Goal: Information Seeking & Learning: Learn about a topic

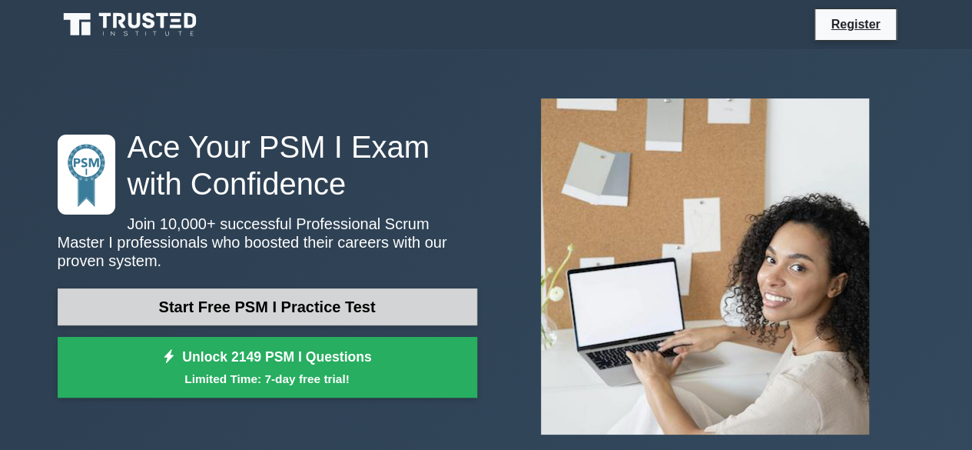
click at [197, 305] on link "Start Free PSM I Practice Test" at bounding box center [268, 306] width 420 height 37
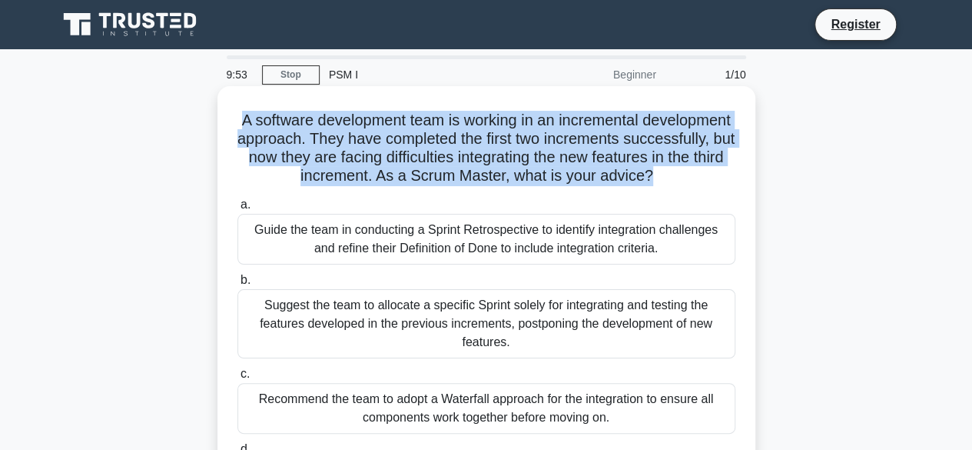
drag, startPoint x: 736, startPoint y: 182, endPoint x: 261, endPoint y: 120, distance: 479.8
click at [261, 120] on h5 "A software development team is working in an incremental development approach. …" at bounding box center [486, 148] width 501 height 75
click at [261, 118] on h5 "A software development team is working in an incremental development approach. …" at bounding box center [486, 148] width 501 height 75
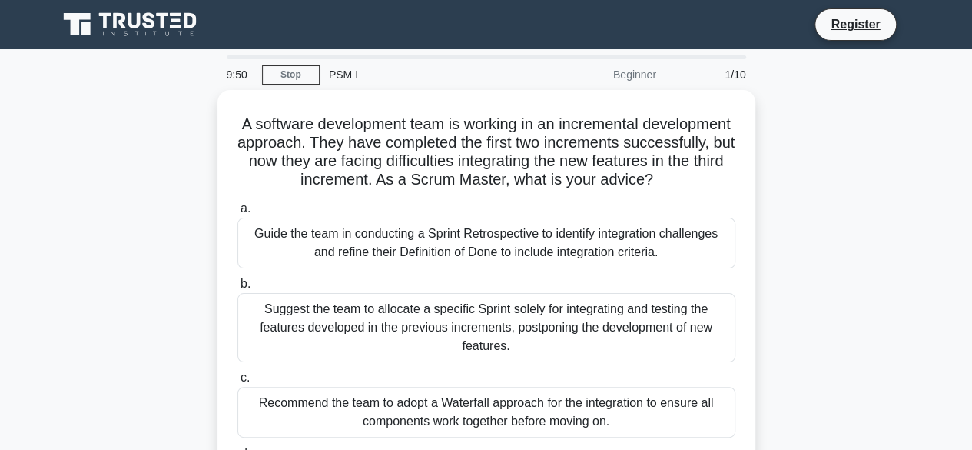
scroll to position [380, 0]
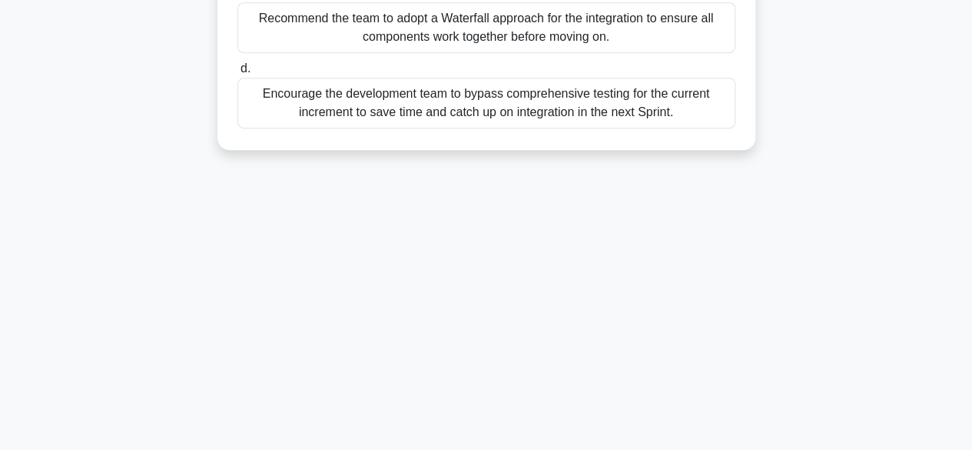
drag, startPoint x: 281, startPoint y: 121, endPoint x: 719, endPoint y: 128, distance: 438.1
copy div "A software development team is working in an incremental development approach. …"
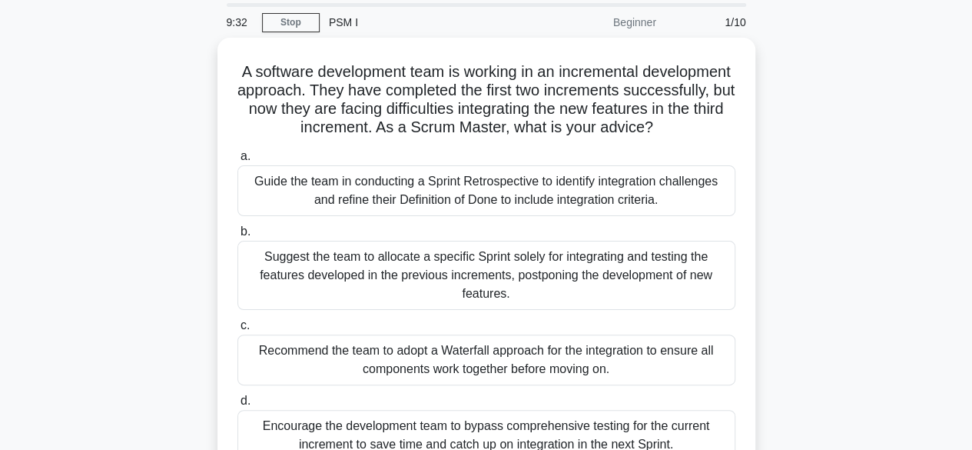
scroll to position [46, 0]
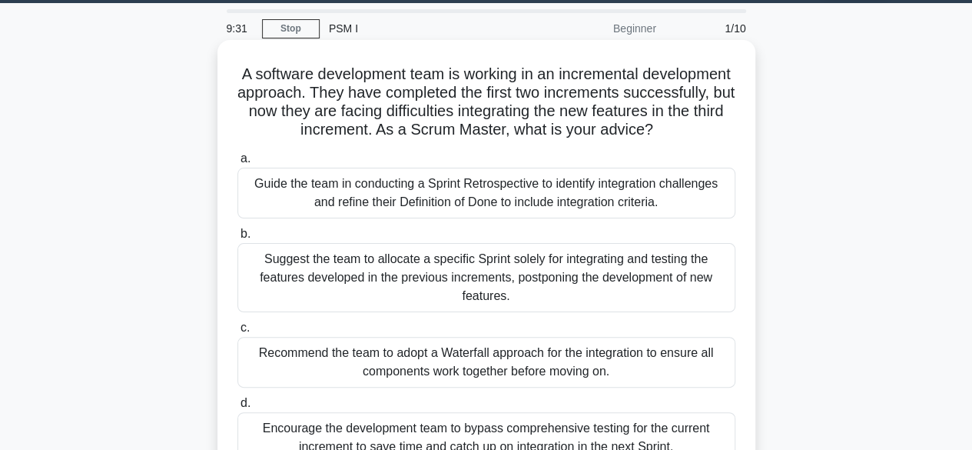
click at [436, 212] on div "Guide the team in conducting a Sprint Retrospective to identify integration cha…" at bounding box center [486, 193] width 498 height 51
click at [237, 164] on input "a. Guide the team in conducting a Sprint Retrospective to identify integration …" at bounding box center [237, 159] width 0 height 10
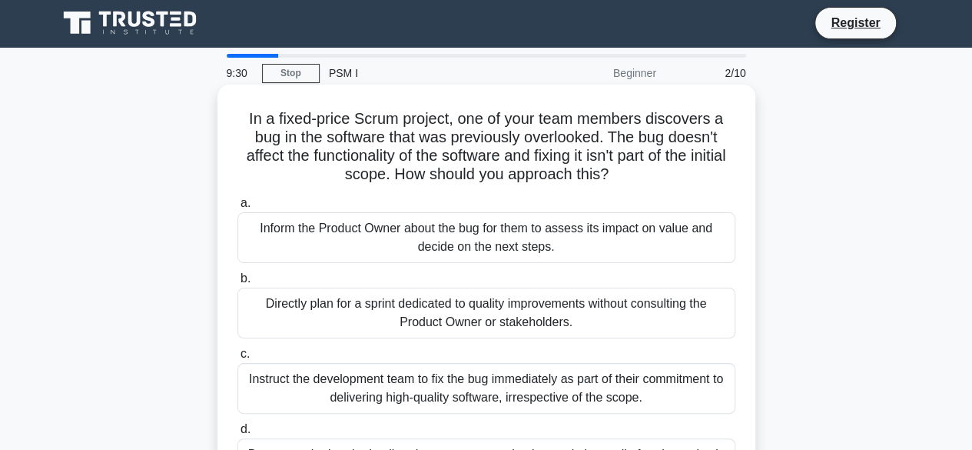
scroll to position [0, 0]
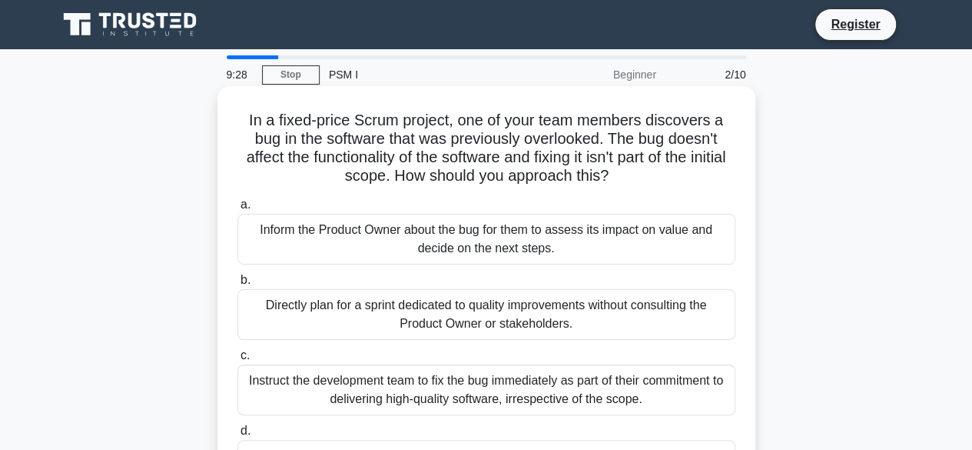
click at [344, 241] on div "Inform the Product Owner about the bug for them to assess its impact on value a…" at bounding box center [486, 239] width 498 height 51
click at [237, 210] on input "a. Inform the Product Owner about the bug for them to assess its impact on valu…" at bounding box center [237, 205] width 0 height 10
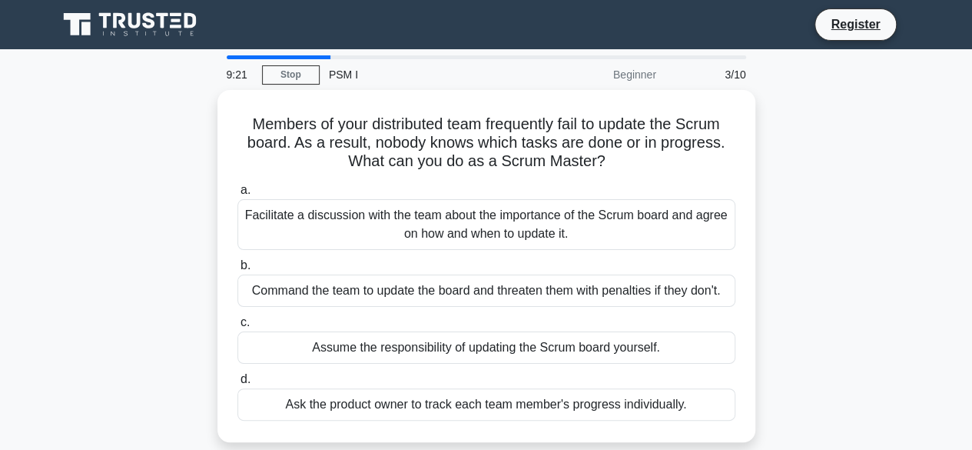
scroll to position [380, 0]
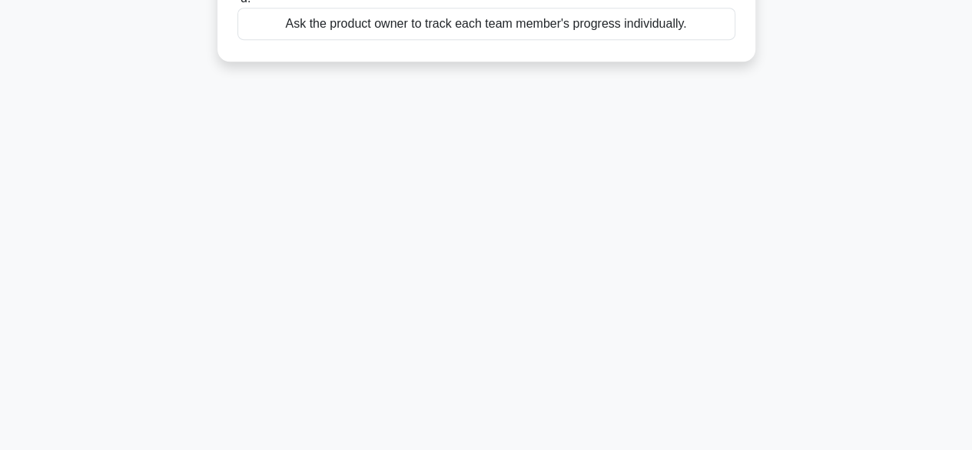
drag, startPoint x: 235, startPoint y: 124, endPoint x: 734, endPoint y: 104, distance: 499.2
click at [734, 104] on div "9:19 Stop PSM I Beginner 3/10 Members of your distributed team frequently fail …" at bounding box center [486, 59] width 876 height 769
copy div "Members of your distributed team frequently fail to update the Scrum board. As …"
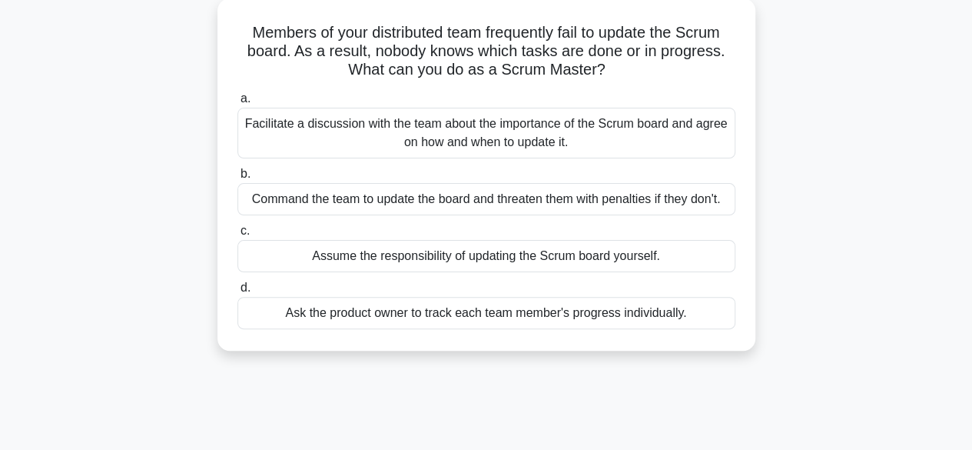
scroll to position [0, 0]
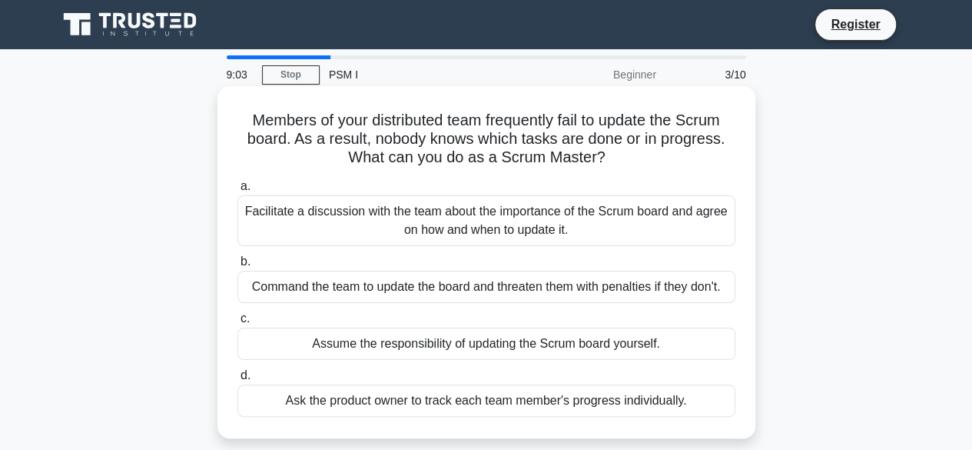
click at [330, 239] on div "Facilitate a discussion with the team about the importance of the Scrum board a…" at bounding box center [486, 220] width 498 height 51
click at [237, 191] on input "a. Facilitate a discussion with the team about the importance of the Scrum boar…" at bounding box center [237, 186] width 0 height 10
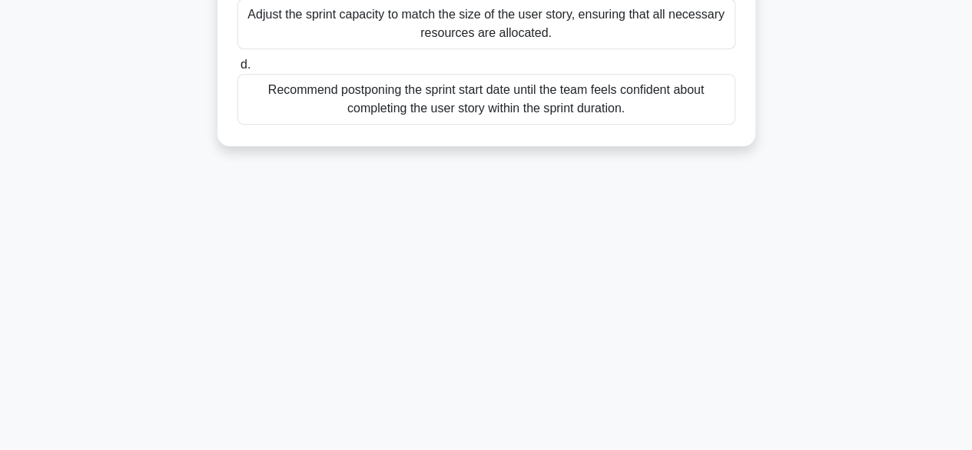
scroll to position [380, 0]
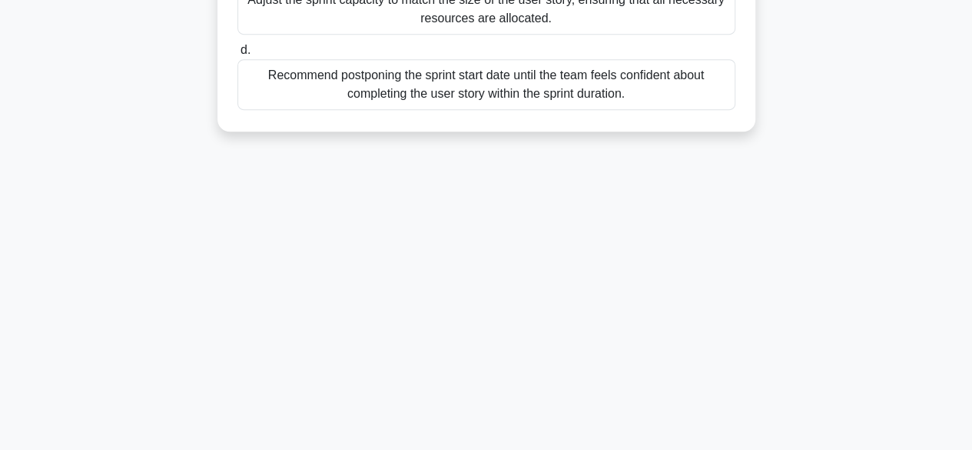
drag, startPoint x: 234, startPoint y: 119, endPoint x: 704, endPoint y: 125, distance: 470.4
copy div "During a Sprint Planning meeting, your team wants to exceed the sprint time-box…"
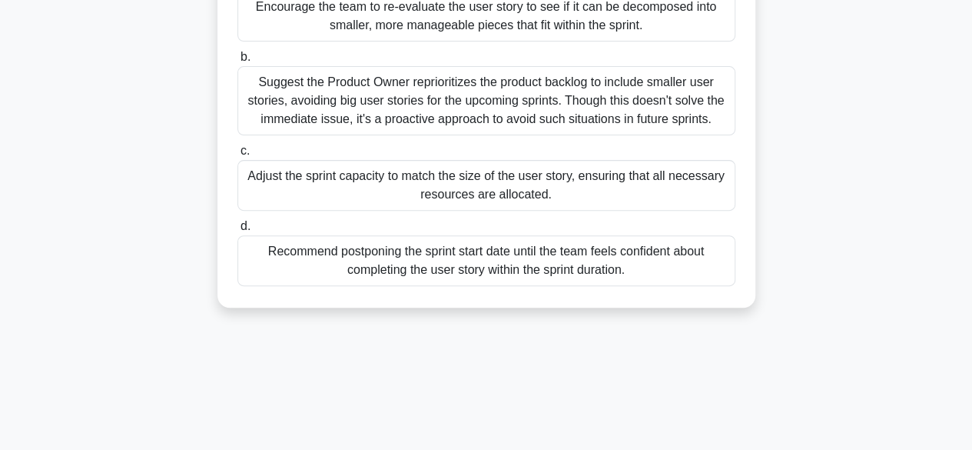
scroll to position [0, 0]
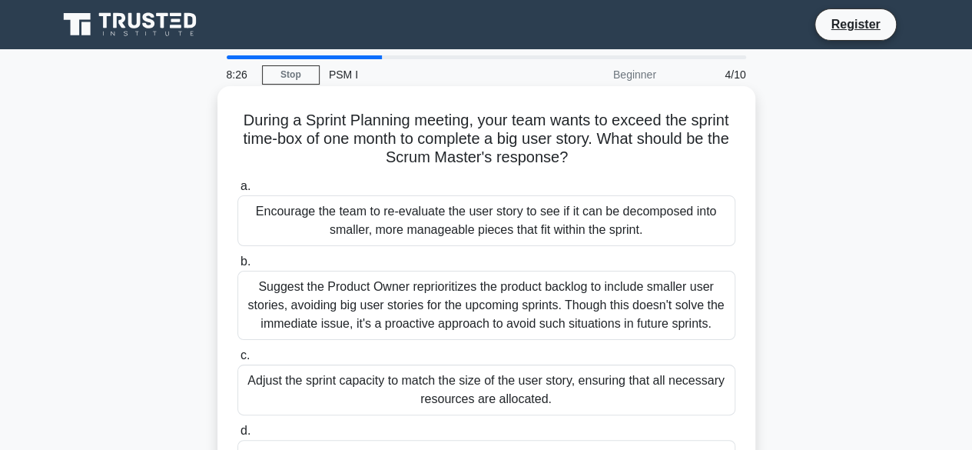
click at [292, 239] on div "Encourage the team to re-evaluate the user story to see if it can be decomposed…" at bounding box center [486, 220] width 498 height 51
click at [237, 191] on input "a. Encourage the team to re-evaluate the user story to see if it can be decompo…" at bounding box center [237, 186] width 0 height 10
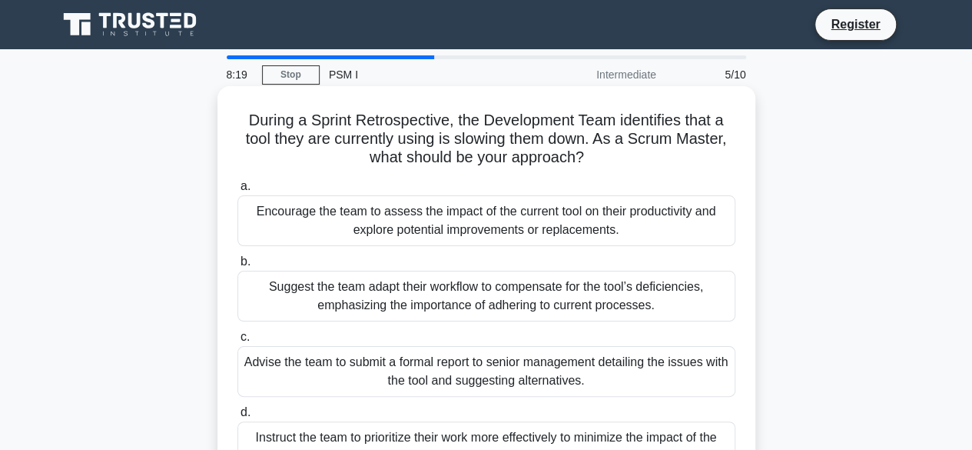
click at [396, 210] on div "Encourage the team to assess the impact of the current tool on their productivi…" at bounding box center [486, 220] width 498 height 51
click at [237, 191] on input "a. Encourage the team to assess the impact of the current tool on their product…" at bounding box center [237, 186] width 0 height 10
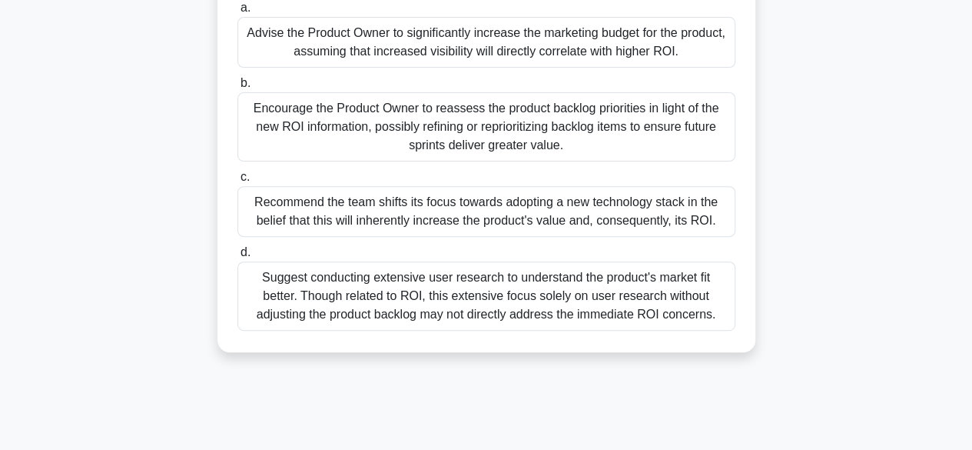
scroll to position [380, 0]
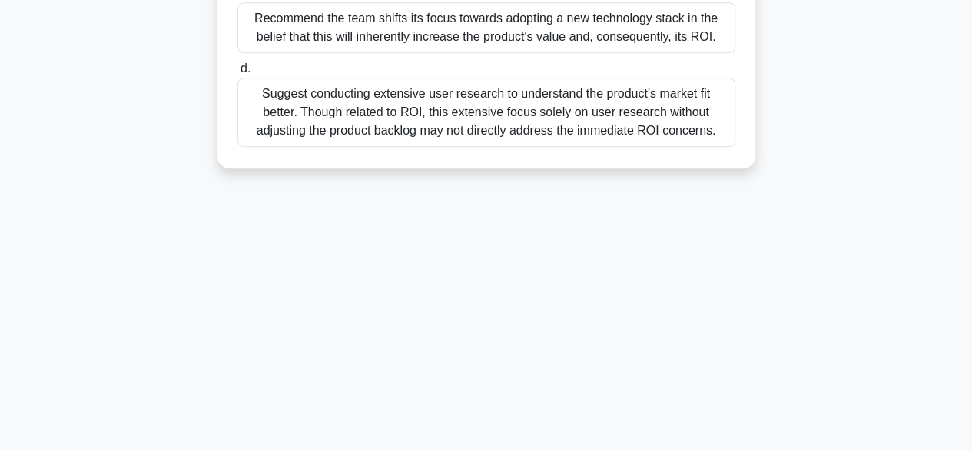
drag, startPoint x: 250, startPoint y: 121, endPoint x: 719, endPoint y: 121, distance: 469.6
copy div "Scenario: Your team has successfully delivered a product increment. However, th…"
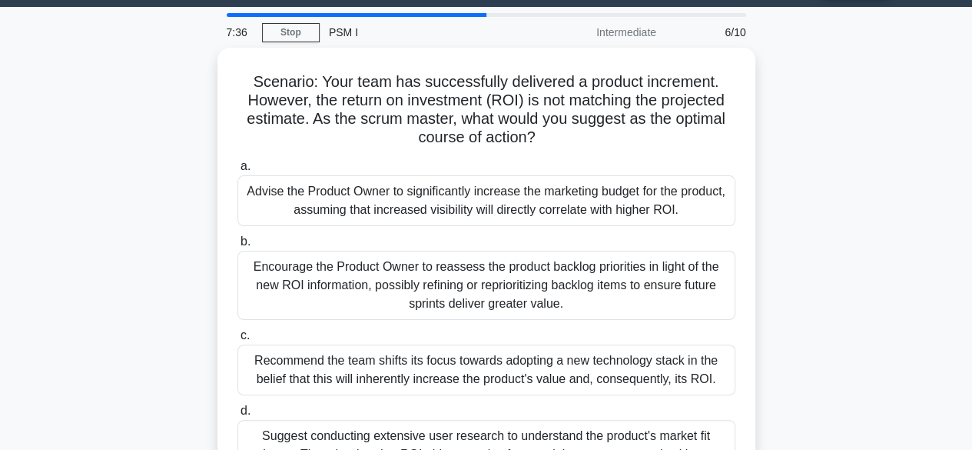
scroll to position [0, 0]
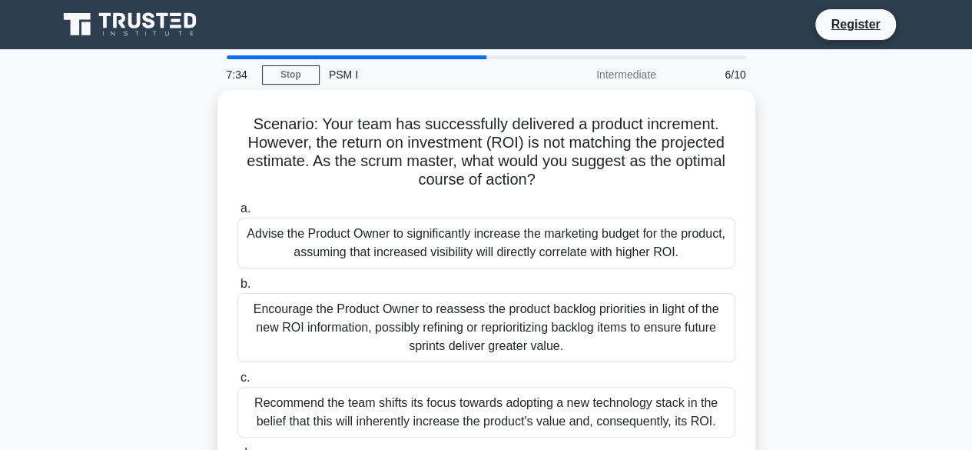
click at [98, 284] on div "Scenario: Your team has successfully delivered a product increment. However, th…" at bounding box center [486, 330] width 876 height 481
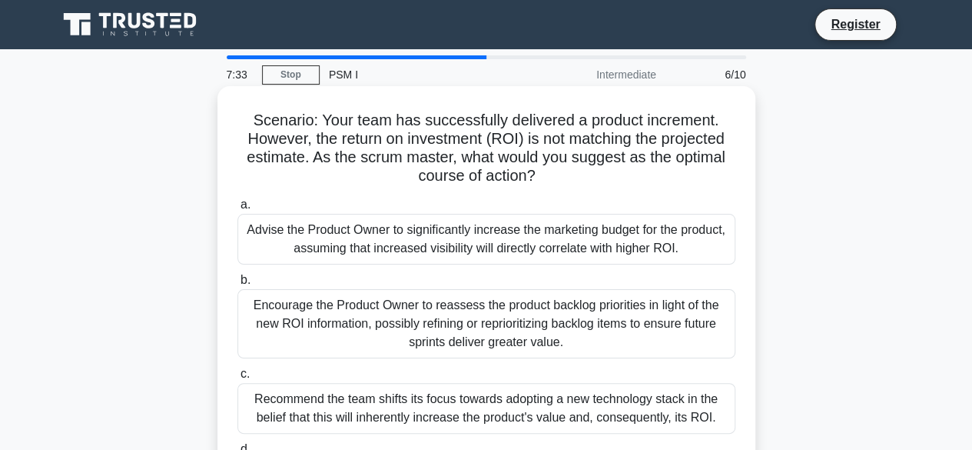
click at [311, 346] on div "Encourage the Product Owner to reassess the product backlog priorities in light…" at bounding box center [486, 323] width 498 height 69
click at [237, 285] on input "b. Encourage the Product Owner to reassess the product backlog priorities in li…" at bounding box center [237, 280] width 0 height 10
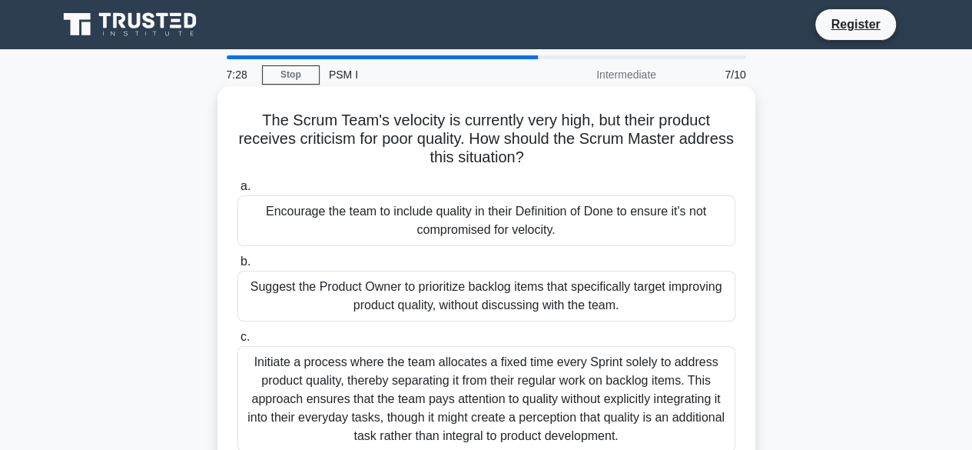
drag, startPoint x: 556, startPoint y: 164, endPoint x: 227, endPoint y: 121, distance: 331.8
click at [227, 121] on div "The Scrum Team's velocity is currently very high, but their product receives cr…" at bounding box center [487, 317] width 526 height 450
copy h5 "The Scrum Team's velocity is currently very high, but their product receives cr…"
drag, startPoint x: 257, startPoint y: 218, endPoint x: 441, endPoint y: 370, distance: 238.6
click at [441, 370] on div "a. Encourage the team to include quality in their Definition of Done to ensure …" at bounding box center [486, 352] width 516 height 357
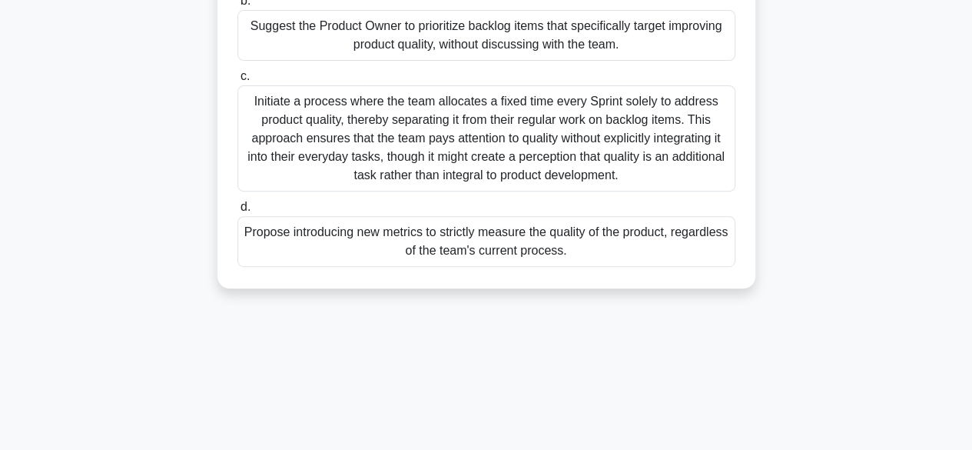
scroll to position [380, 0]
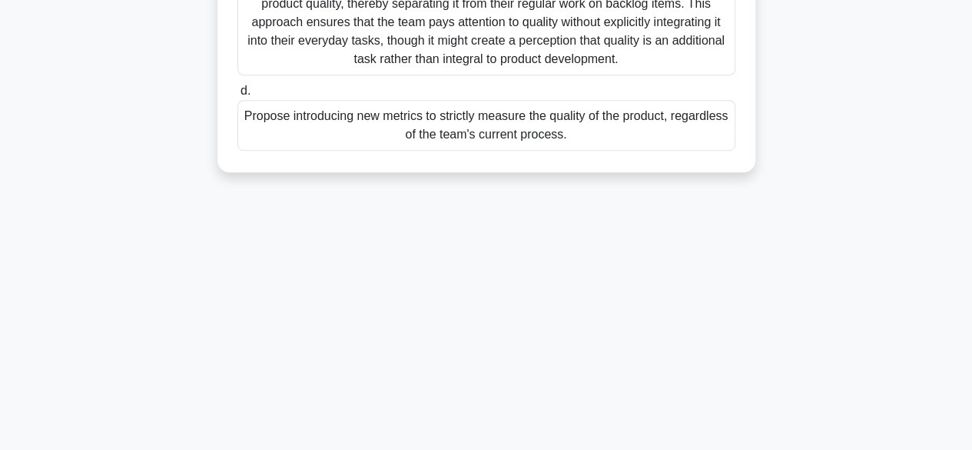
drag, startPoint x: 236, startPoint y: 185, endPoint x: 622, endPoint y: 486, distance: 489.6
click at [622, 449] on html "Register 7:14 Stop PSM I" at bounding box center [486, 35] width 972 height 830
copy div "a. Encourage the team to include quality in their Definition of Done to ensure …"
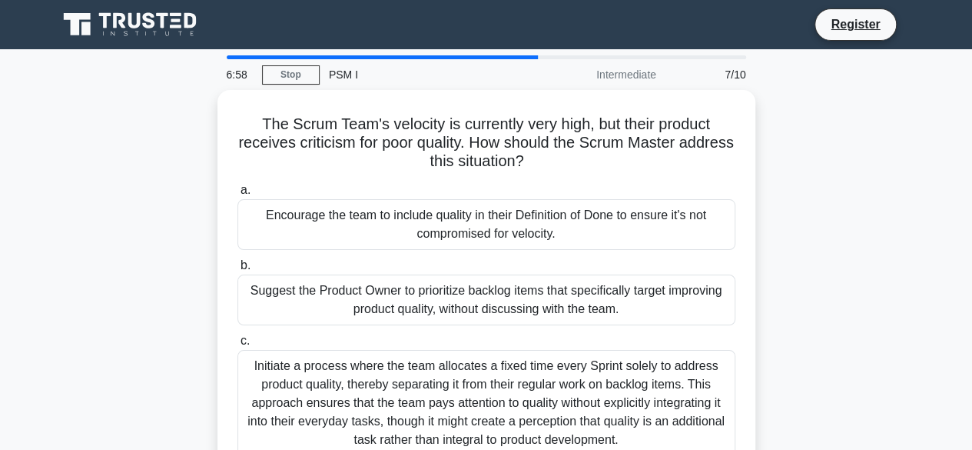
scroll to position [1, 0]
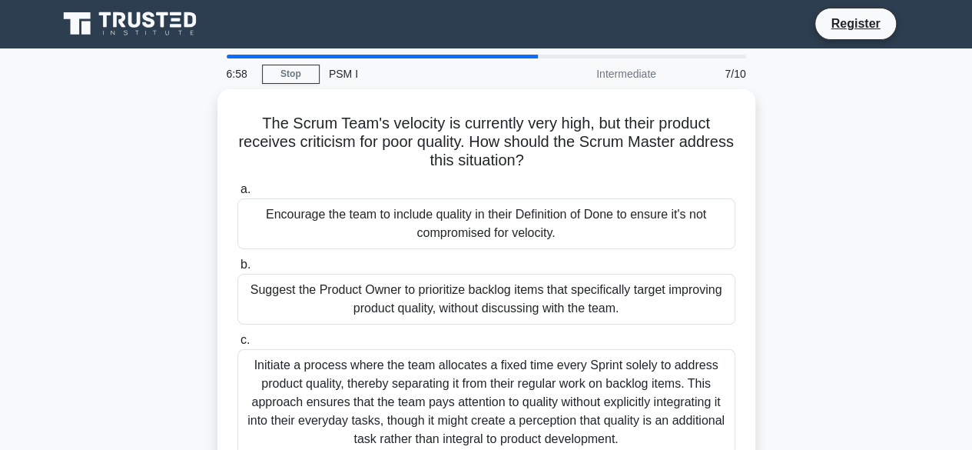
click at [867, 267] on div "The Scrum Team's velocity is currently very high, but their product receives cr…" at bounding box center [486, 329] width 876 height 481
click at [45, 170] on main "6:56 Stop PSM I Intermediate 7/10 The Scrum Team's velocity is currently very h…" at bounding box center [486, 438] width 972 height 781
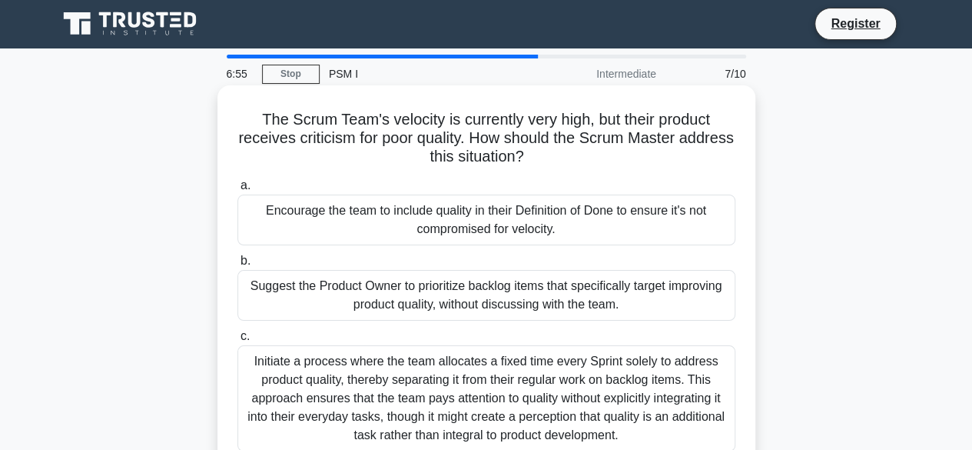
click at [369, 231] on div "Encourage the team to include quality in their Definition of Done to ensure it'…" at bounding box center [486, 219] width 498 height 51
click at [237, 191] on input "a. Encourage the team to include quality in their Definition of Done to ensure …" at bounding box center [237, 186] width 0 height 10
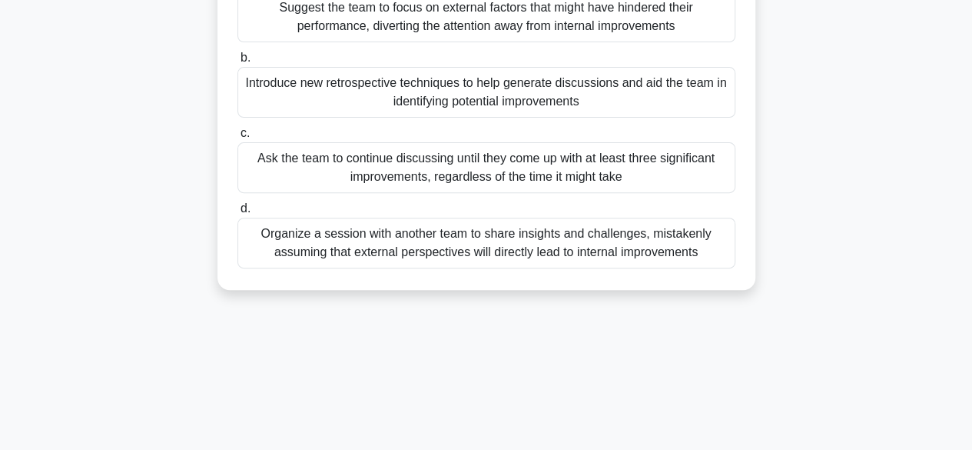
scroll to position [380, 0]
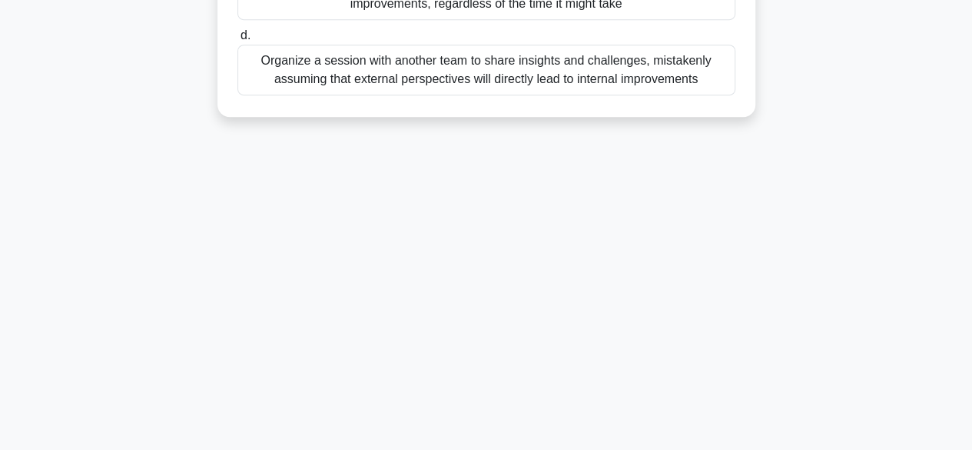
drag, startPoint x: 249, startPoint y: 115, endPoint x: 770, endPoint y: 318, distance: 559.2
click at [770, 318] on div "6:50 Stop PSM I Intermediate 8/10 During the Sprint Retrospective, the team str…" at bounding box center [486, 59] width 876 height 769
copy div "During the Sprint Retrospective, the team struggles to identify any significant…"
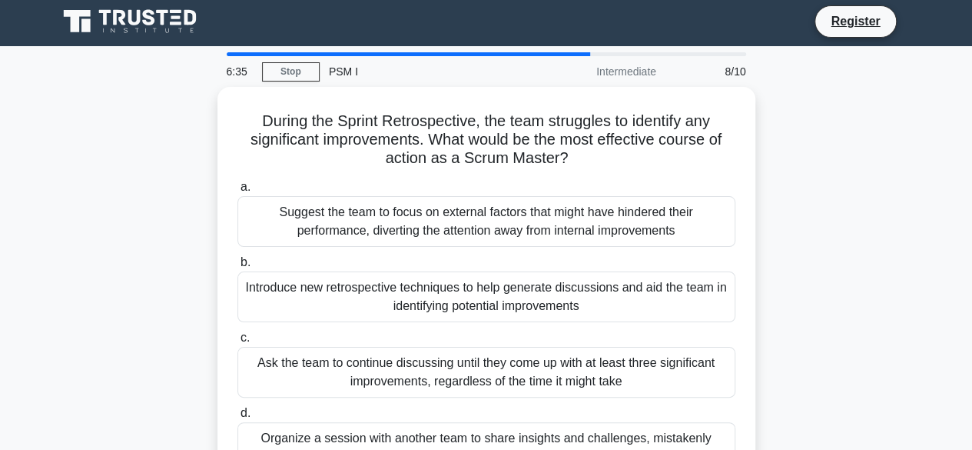
scroll to position [0, 0]
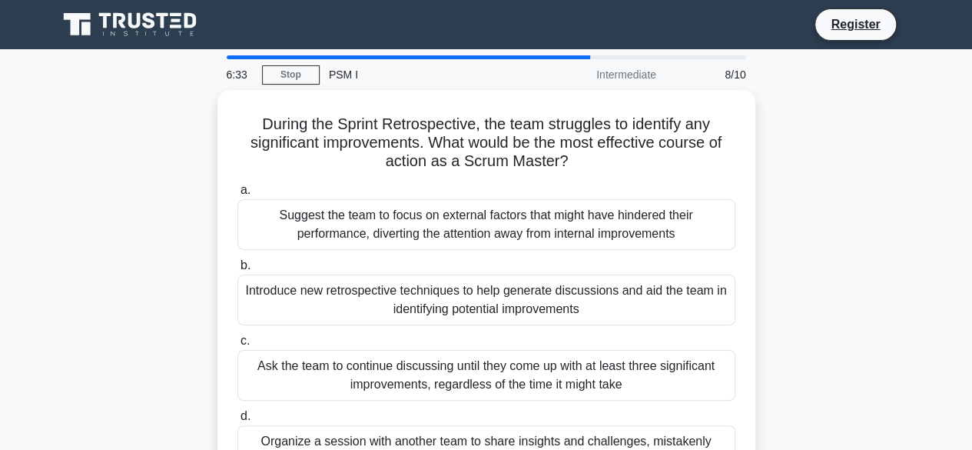
click at [908, 131] on div "During the Sprint Retrospective, the team struggles to identify any significant…" at bounding box center [486, 303] width 876 height 426
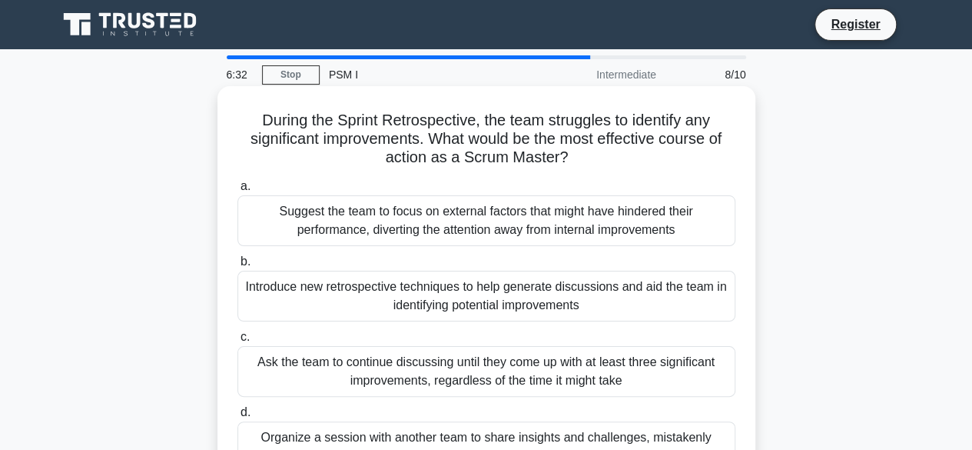
click at [287, 310] on div "Introduce new retrospective techniques to help generate discussions and aid the…" at bounding box center [486, 296] width 498 height 51
click at [237, 267] on input "b. Introduce new retrospective techniques to help generate discussions and aid …" at bounding box center [237, 262] width 0 height 10
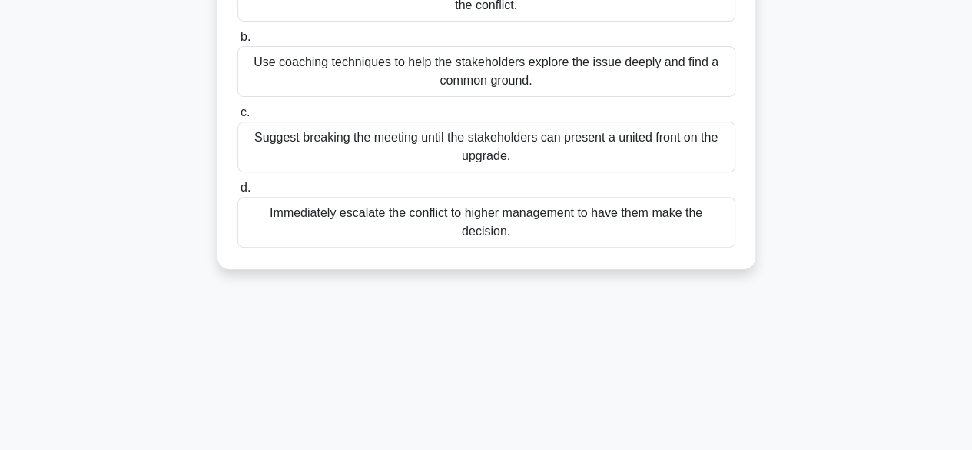
scroll to position [380, 0]
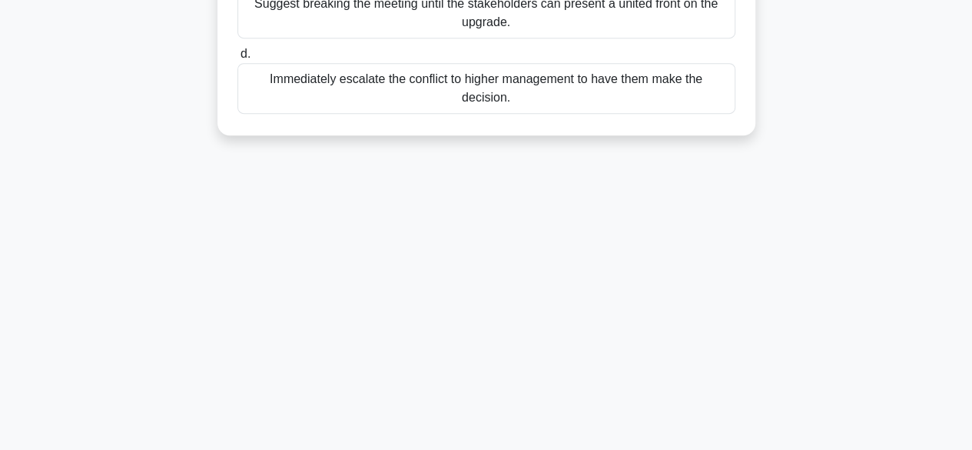
drag, startPoint x: 238, startPoint y: 118, endPoint x: 631, endPoint y: 371, distance: 467.5
click at [631, 371] on div "6:27 Stop PSM I Intermediate 9/10 In the middle of a MetaScrum meeting, a confl…" at bounding box center [486, 59] width 876 height 769
copy div "In the middle of a MetaScrum meeting, a conflict erupts between two stakeholder…"
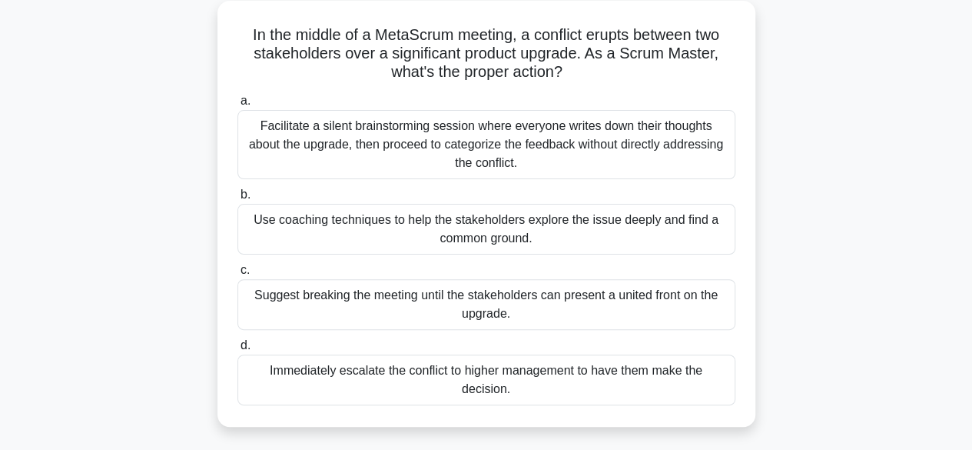
scroll to position [83, 0]
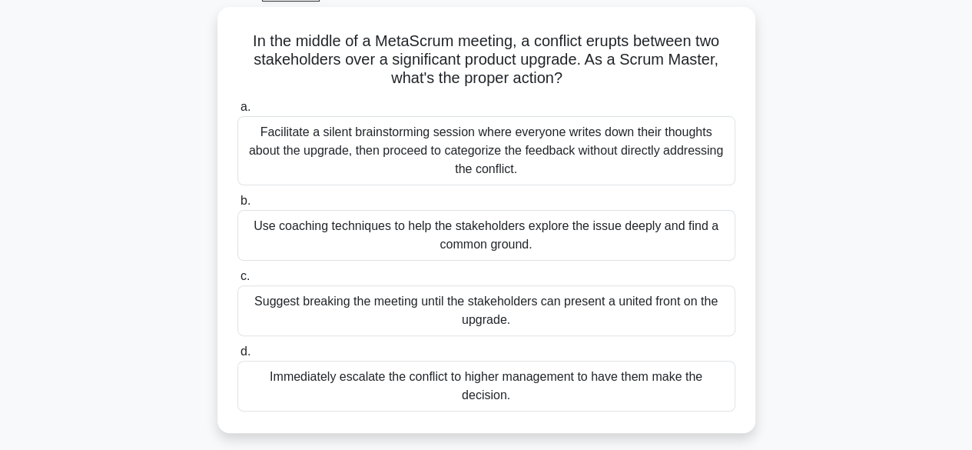
click at [874, 244] on div "In the middle of a MetaScrum meeting, a conflict erupts between two stakeholder…" at bounding box center [486, 229] width 876 height 444
click at [119, 222] on div "In the middle of a MetaScrum meeting, a conflict erupts between two stakeholder…" at bounding box center [486, 229] width 876 height 444
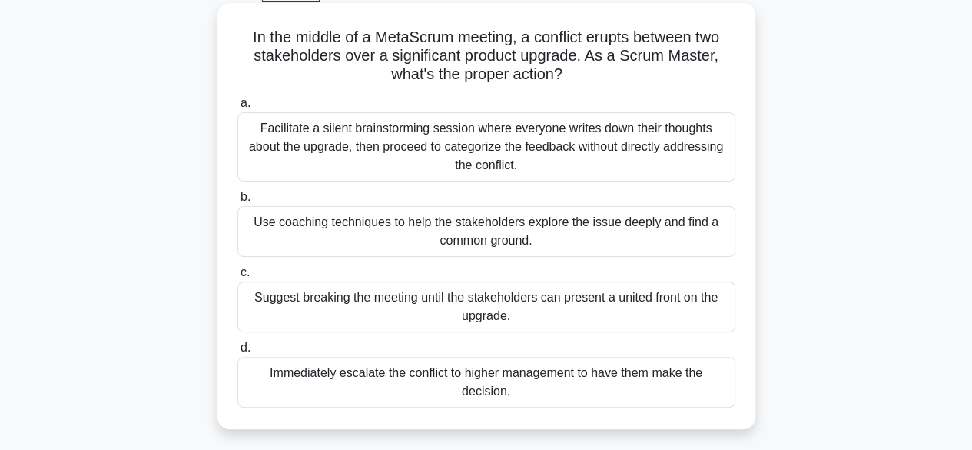
click at [305, 235] on div "Use coaching techniques to help the stakeholders explore the issue deeply and f…" at bounding box center [486, 231] width 498 height 51
click at [237, 202] on input "b. Use coaching techniques to help the stakeholders explore the issue deeply an…" at bounding box center [237, 197] width 0 height 10
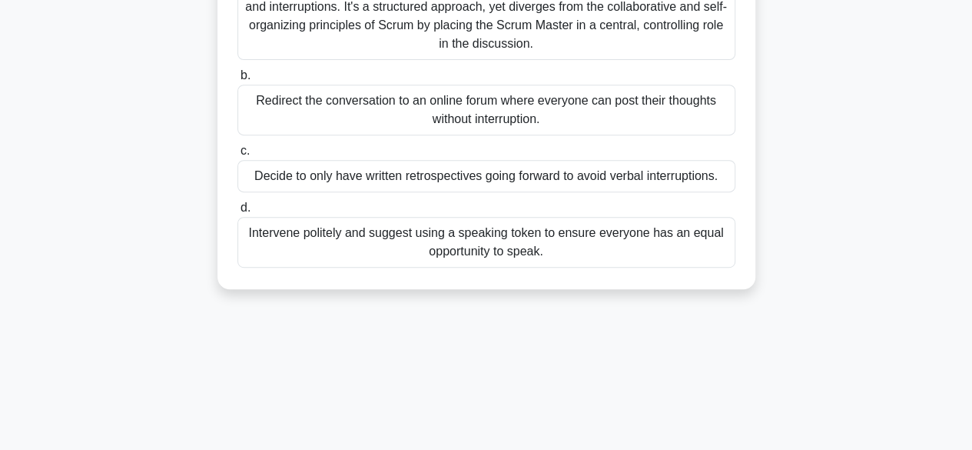
scroll to position [380, 0]
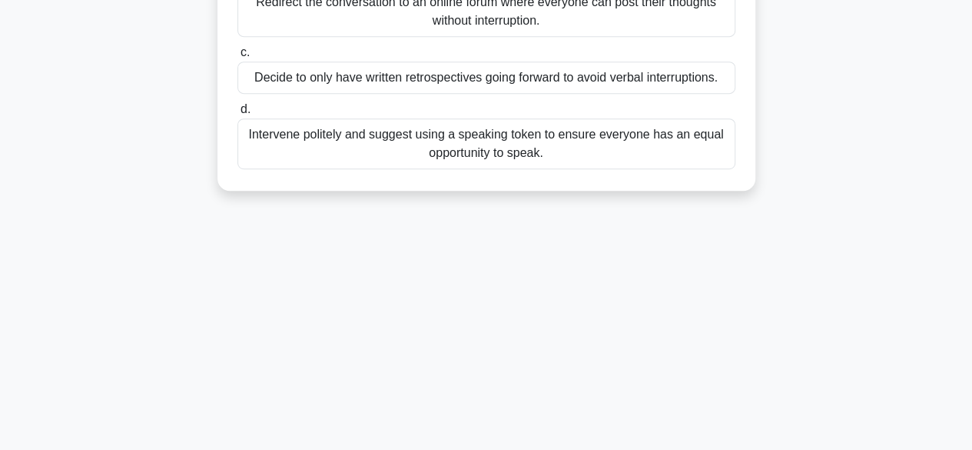
drag, startPoint x: 270, startPoint y: 111, endPoint x: 810, endPoint y: 482, distance: 655.1
click at [810, 449] on html "Register 6:07 Stop PSM I" at bounding box center [486, 35] width 972 height 830
copy div "During a Sprint Retrospective, a team member is constantly interrupting and dom…"
click at [194, 237] on div "5:52 Stop PSM I Advanced 10/10 During a Sprint Retrospective, a team member is …" at bounding box center [486, 59] width 876 height 769
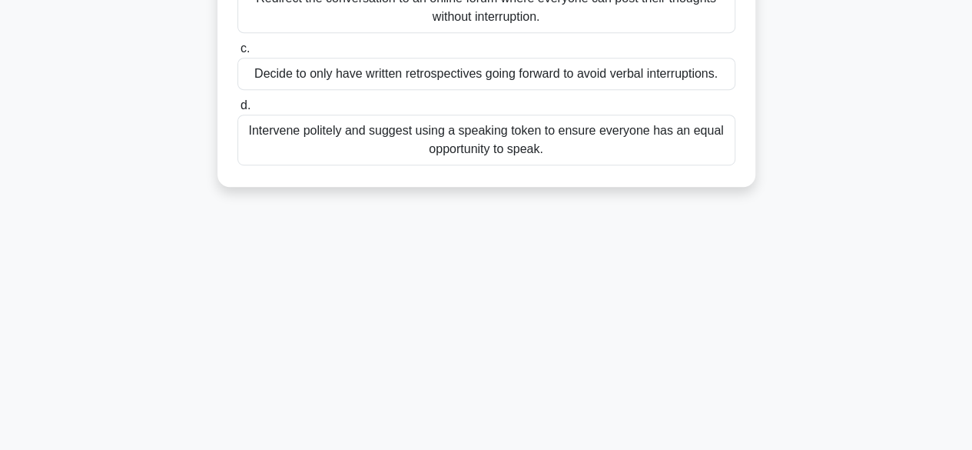
click at [348, 147] on div "Intervene politely and suggest using a speaking token to ensure everyone has an…" at bounding box center [486, 140] width 498 height 51
click at [237, 111] on input "d. Intervene politely and suggest using a speaking token to ensure everyone has…" at bounding box center [237, 106] width 0 height 10
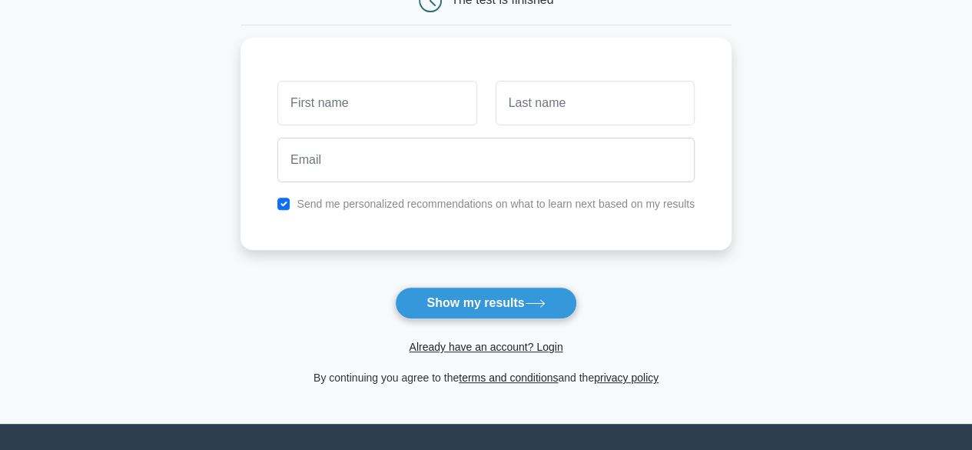
scroll to position [180, 0]
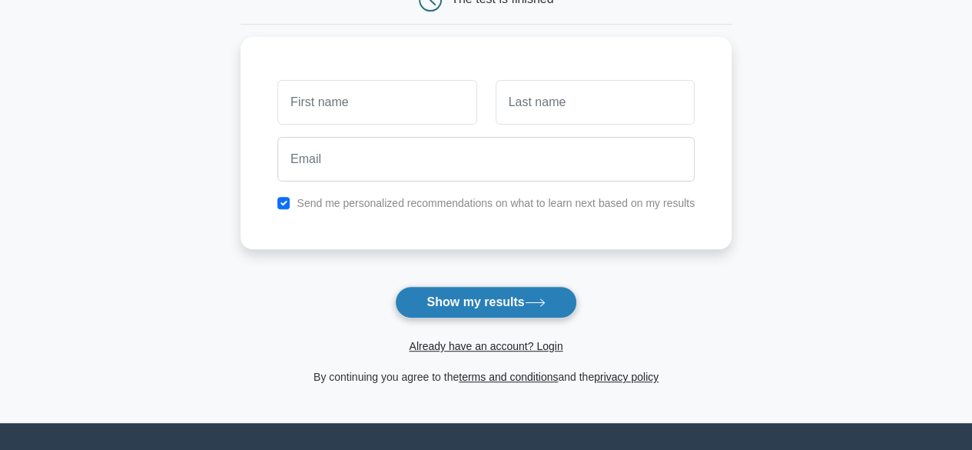
click at [555, 292] on button "Show my results" at bounding box center [485, 302] width 181 height 32
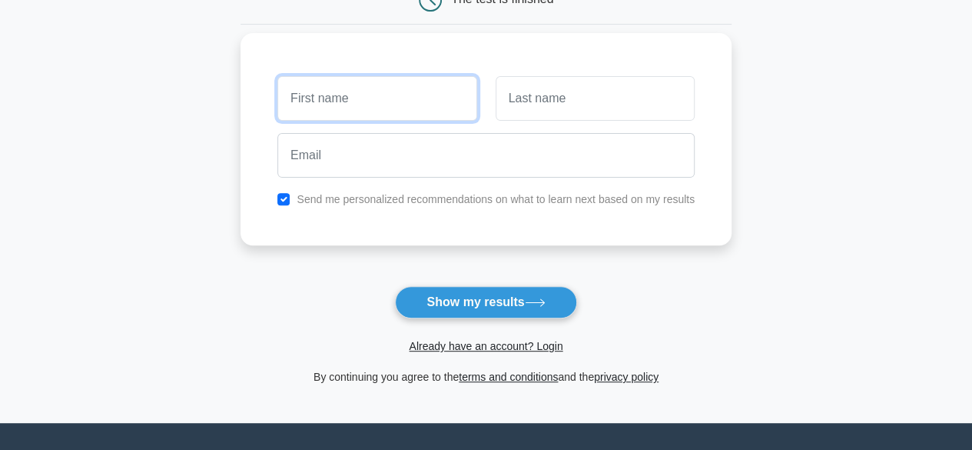
click at [318, 96] on input "text" at bounding box center [376, 98] width 199 height 45
type input "Dhivakeren"
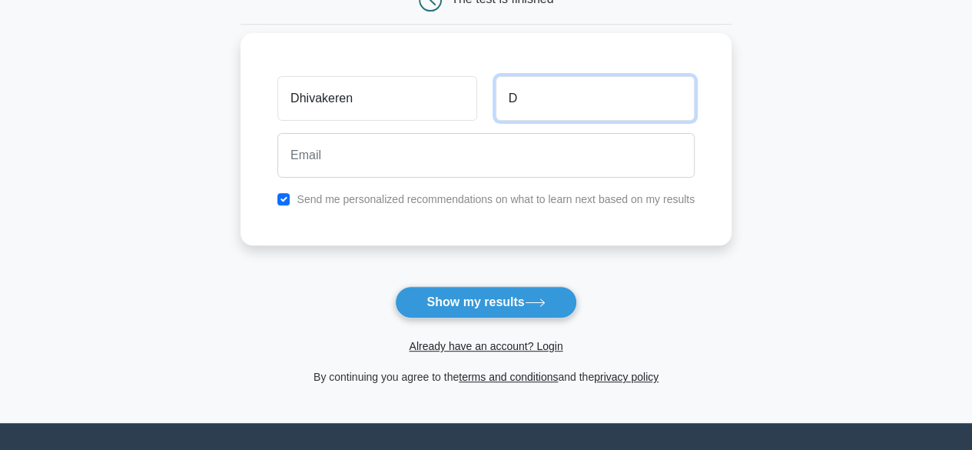
click at [564, 94] on input "D" at bounding box center [595, 98] width 199 height 45
type input "D"
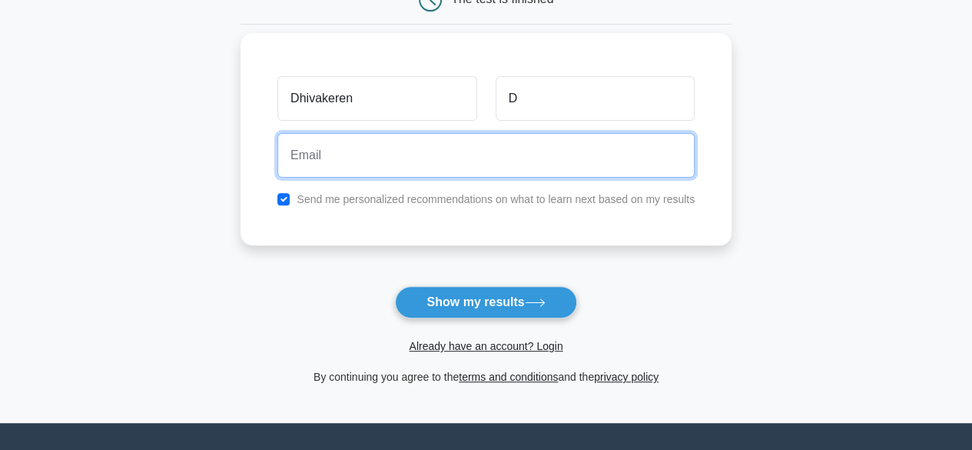
click at [418, 161] on input "email" at bounding box center [485, 155] width 417 height 45
type input "dhivakeren.d@gmail.com"
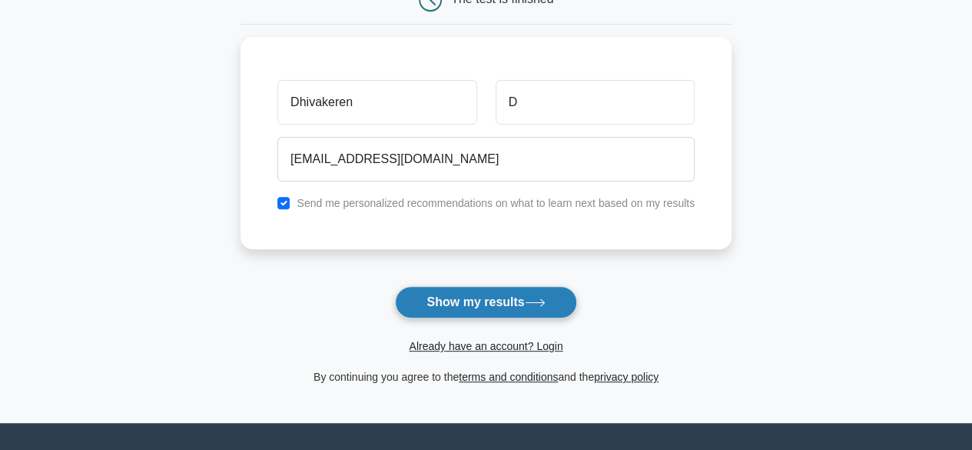
click at [504, 308] on button "Show my results" at bounding box center [485, 302] width 181 height 32
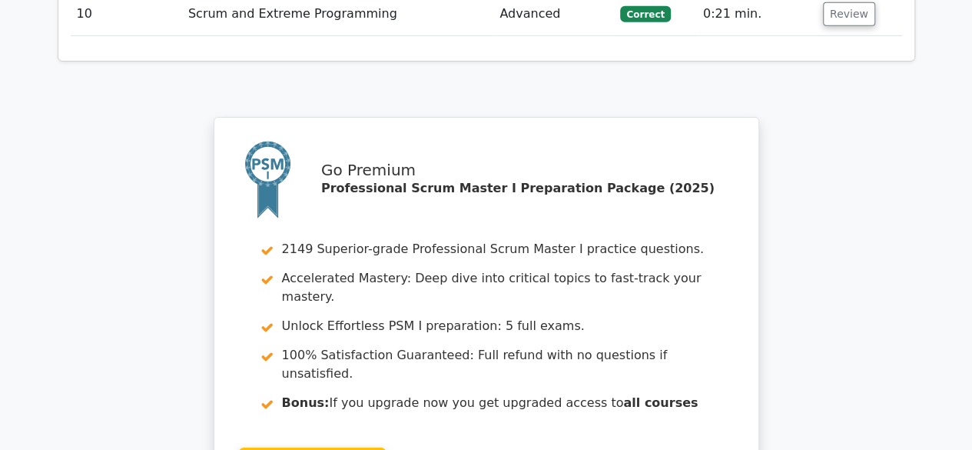
scroll to position [2744, 0]
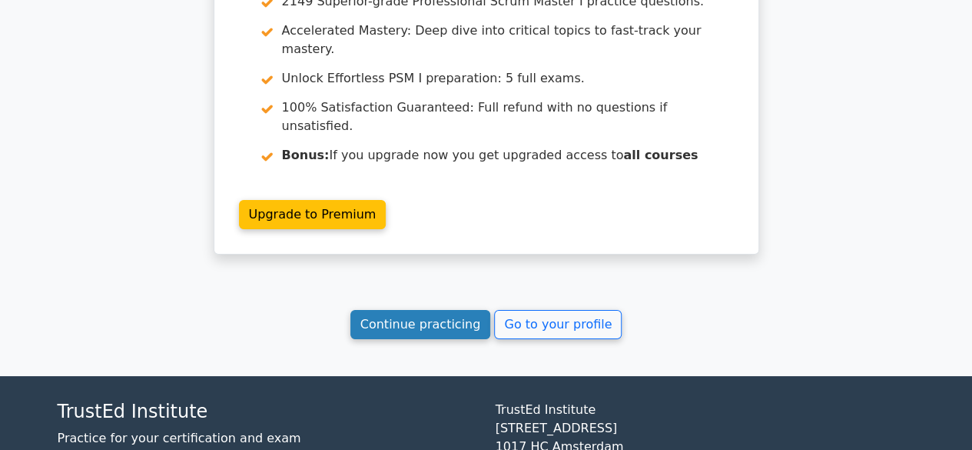
click at [450, 310] on link "Continue practicing" at bounding box center [420, 324] width 141 height 29
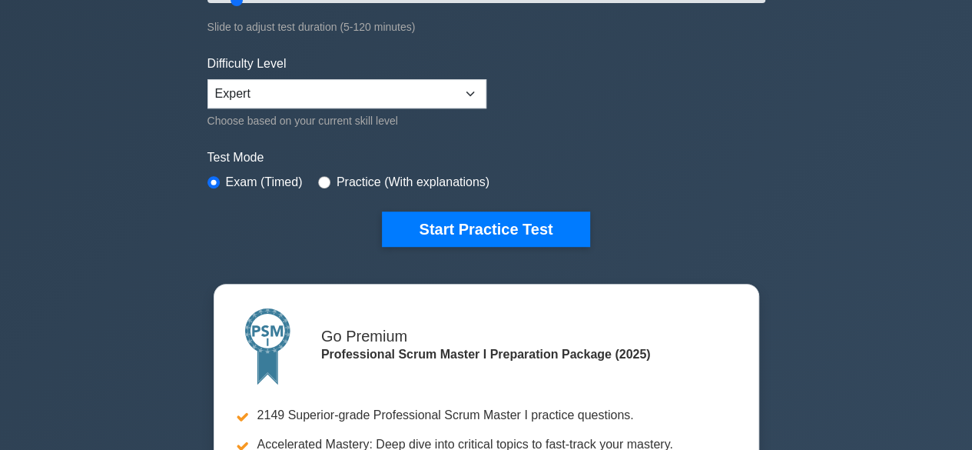
scroll to position [345, 0]
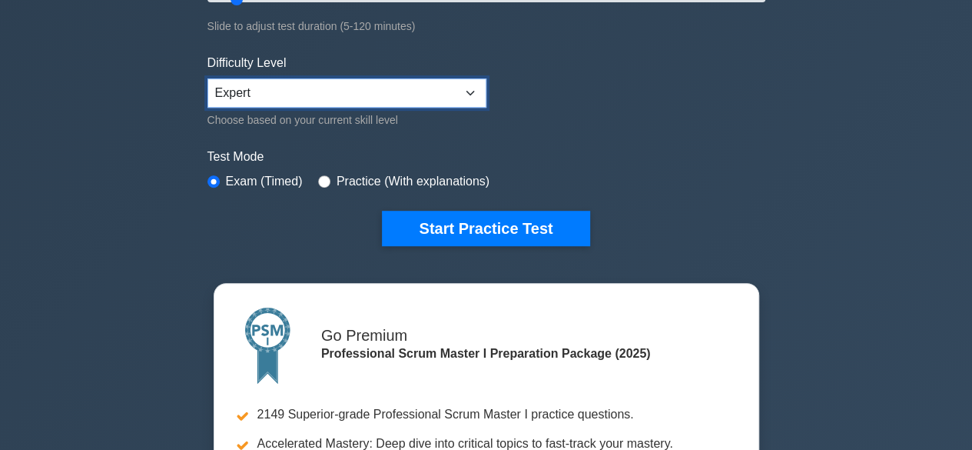
click at [274, 88] on select "Beginner Intermediate Expert" at bounding box center [346, 92] width 279 height 29
click at [687, 139] on form "Topics Scrum Framework Fundamentals Scrum Artifacts Scrum Events Scrum Roles Sc…" at bounding box center [486, 2] width 558 height 486
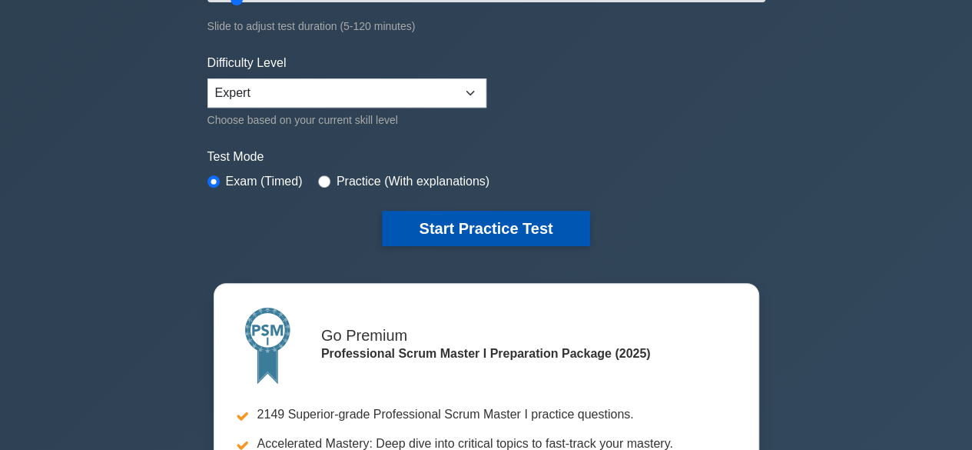
click at [493, 232] on button "Start Practice Test" at bounding box center [485, 228] width 207 height 35
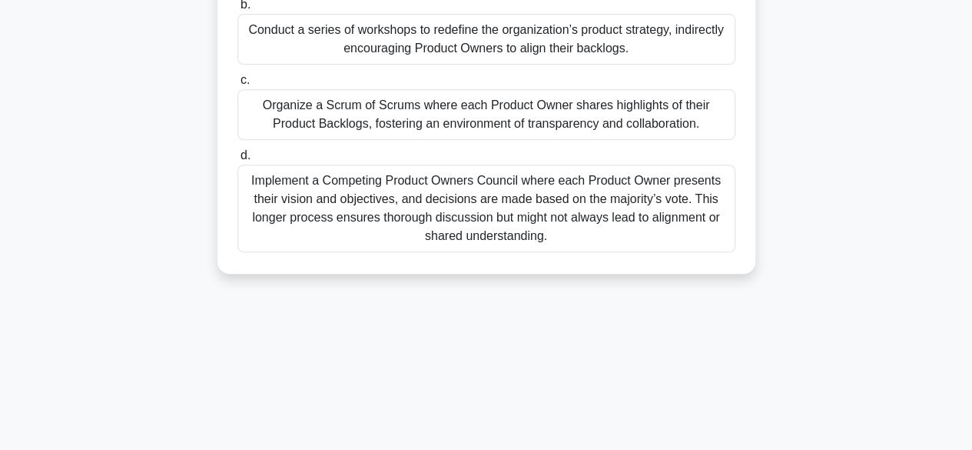
scroll to position [380, 0]
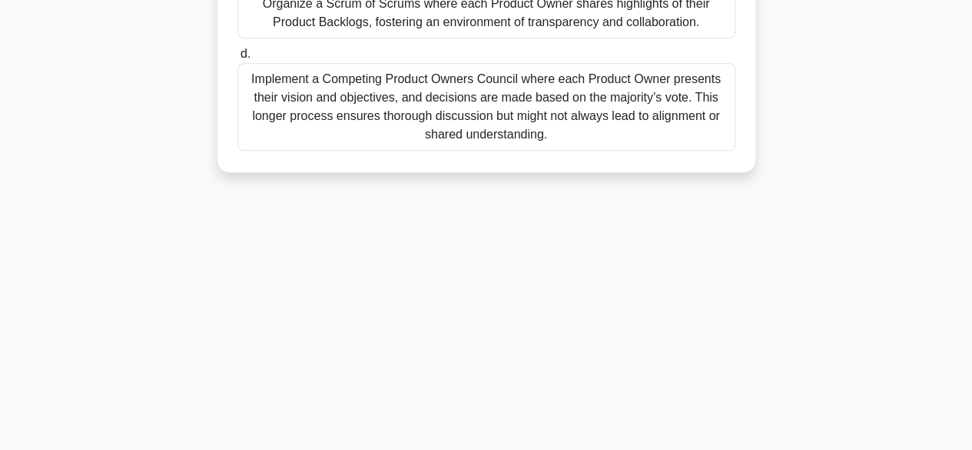
drag, startPoint x: 274, startPoint y: 121, endPoint x: 677, endPoint y: 396, distance: 487.7
click at [677, 396] on div "9:54 Stop PSM I Intermediate 1/10 You're a Scrum Master tasked with scaling Scr…" at bounding box center [486, 59] width 876 height 769
copy div "Lor'ip d Sitam Consec adipis elit seddoei Tempo in u labor etdoloremagn. Aliq e…"
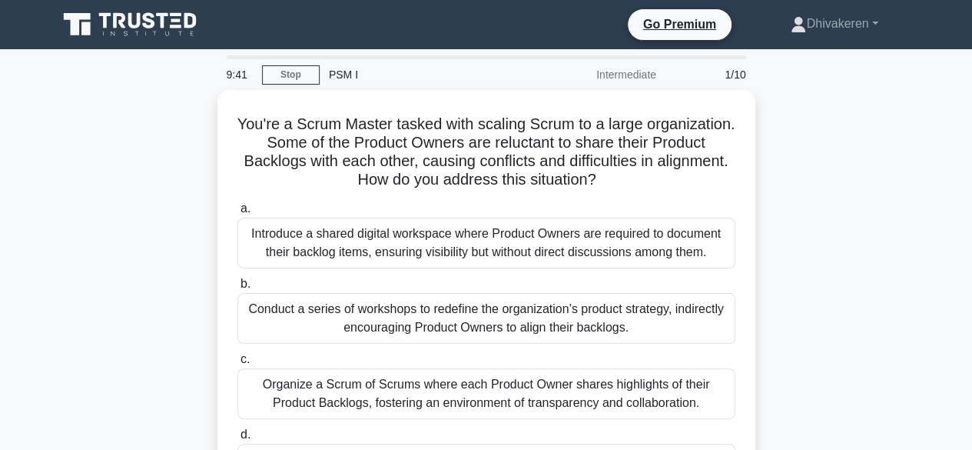
scroll to position [0, 0]
click at [91, 233] on div "You're a Scrum Master tasked with scaling Scrum to a large organization. Some o…" at bounding box center [486, 330] width 876 height 481
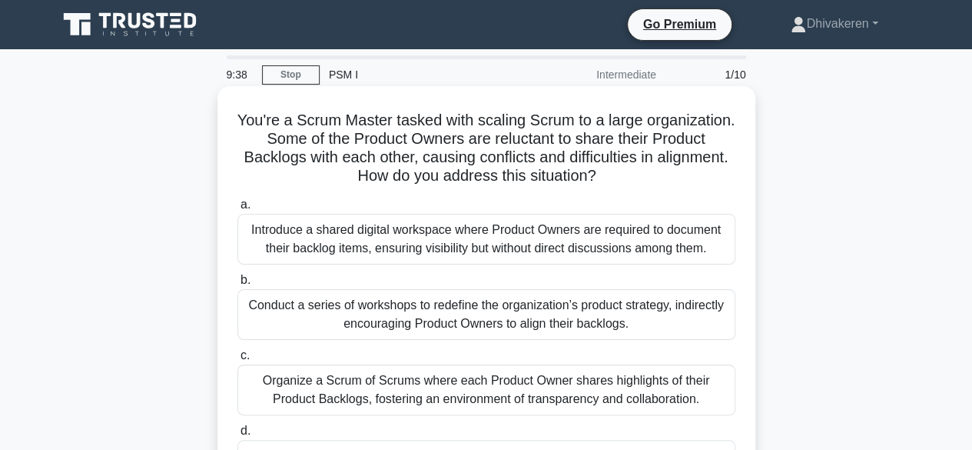
click at [294, 315] on div "Conduct a series of workshops to redefine the organization’s product strategy, …" at bounding box center [486, 314] width 498 height 51
click at [237, 285] on input "b. Conduct a series of workshops to redefine the organization’s product strateg…" at bounding box center [237, 280] width 0 height 10
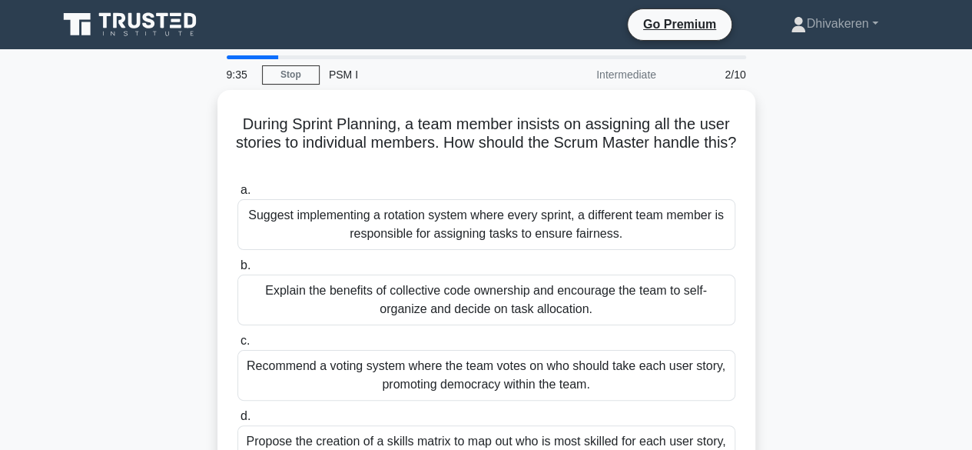
scroll to position [380, 0]
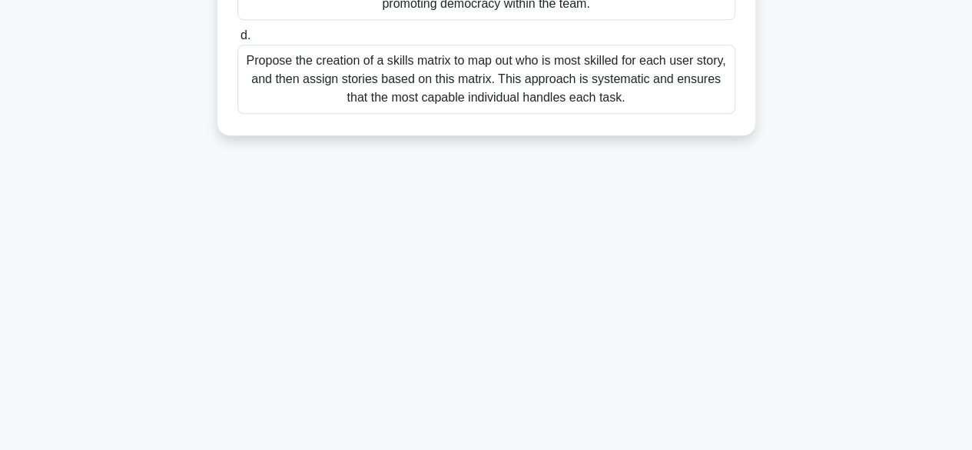
drag, startPoint x: 231, startPoint y: 117, endPoint x: 701, endPoint y: 340, distance: 520.5
click at [701, 340] on div "9:34 Stop PSM I Intermediate 2/10 During Sprint Planning, a team member insists…" at bounding box center [486, 59] width 876 height 769
copy div "During Sprint Planning, a team member insists on assigning all the user stories…"
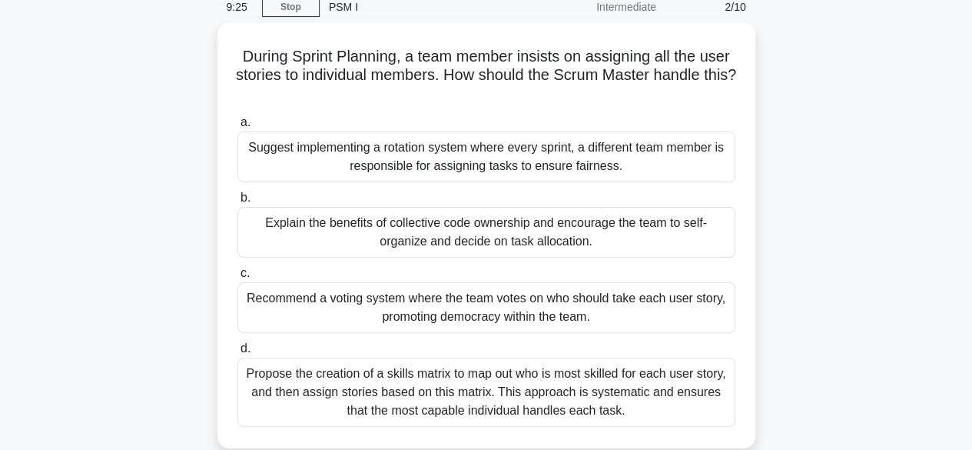
scroll to position [0, 0]
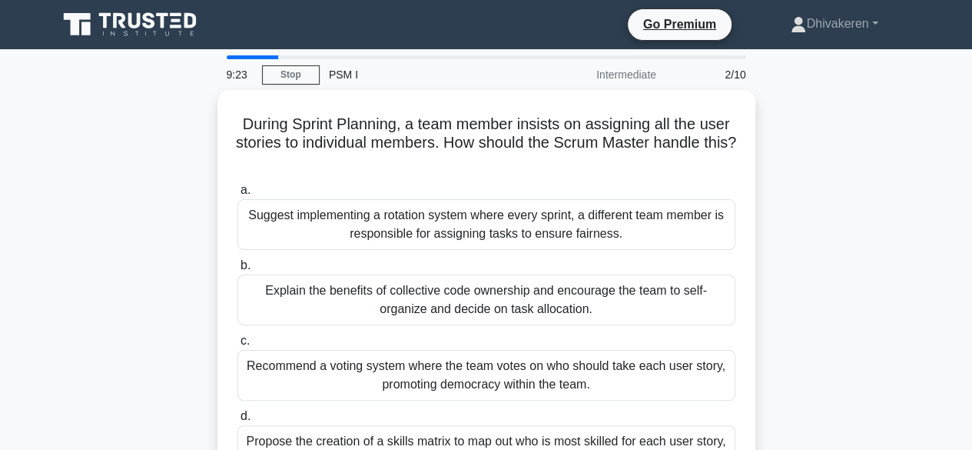
click at [78, 241] on div "During Sprint Planning, a team member insists on assigning all the user stories…" at bounding box center [486, 312] width 876 height 444
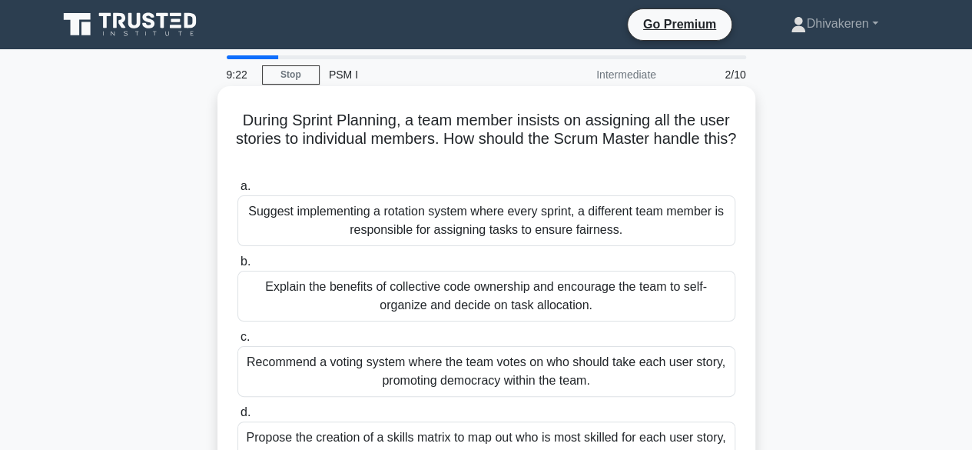
click at [269, 297] on div "Explain the benefits of collective code ownership and encourage the team to sel…" at bounding box center [486, 296] width 498 height 51
click at [237, 267] on input "b. Explain the benefits of collective code ownership and encourage the team to …" at bounding box center [237, 262] width 0 height 10
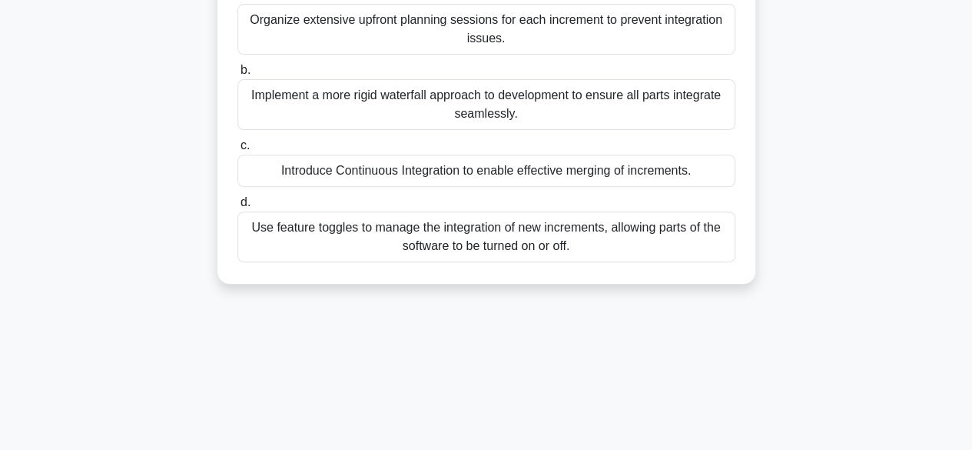
scroll to position [380, 0]
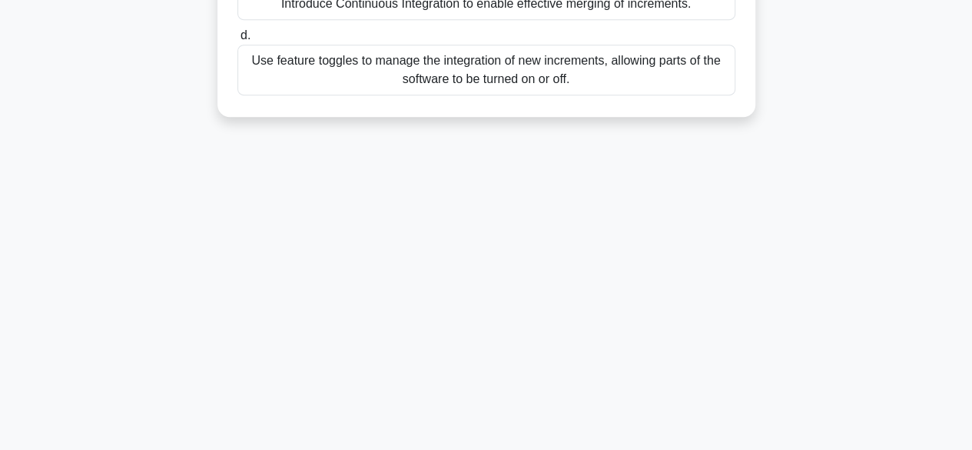
drag, startPoint x: 257, startPoint y: 119, endPoint x: 776, endPoint y: 486, distance: 635.8
click at [776, 449] on html "Go Premium Dhivakeren Profile" at bounding box center [486, 35] width 972 height 830
copy div "A project team working on a big video game project is using an incremental deve…"
click at [220, 181] on div "9:11 Stop PSM I Intermediate 3/10 A project team working on a big video game pr…" at bounding box center [486, 59] width 876 height 769
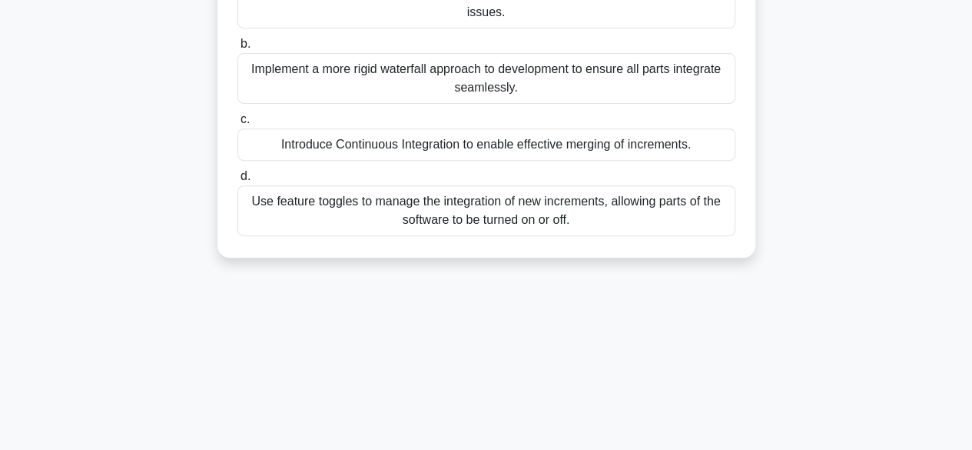
scroll to position [239, 0]
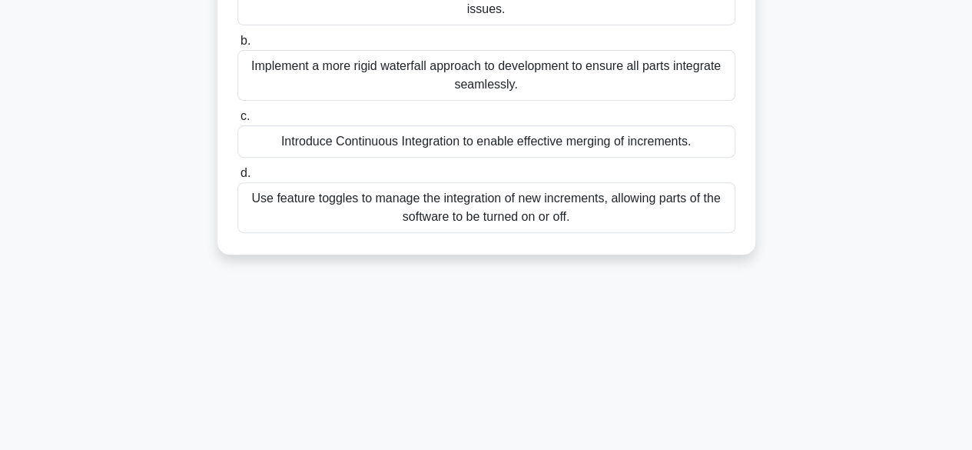
click at [329, 129] on div "Introduce Continuous Integration to enable effective merging of increments." at bounding box center [486, 141] width 498 height 32
click at [237, 121] on input "c. Introduce Continuous Integration to enable effective merging of increments." at bounding box center [237, 116] width 0 height 10
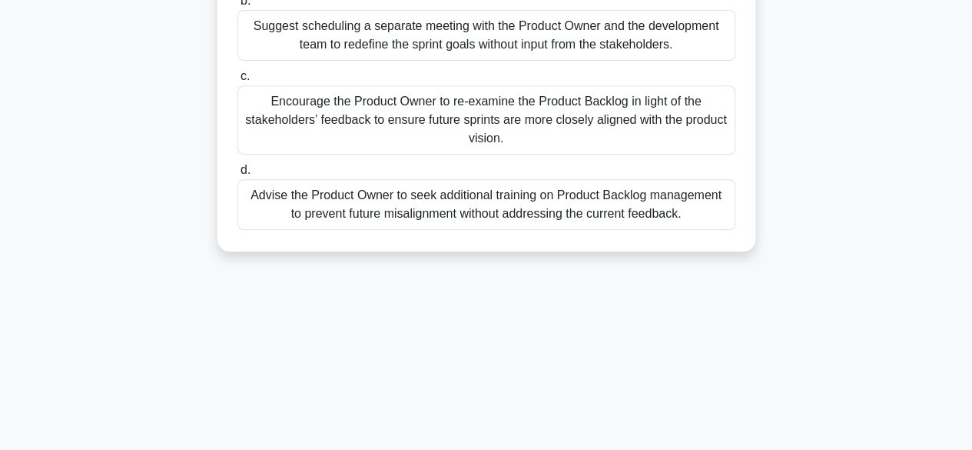
scroll to position [380, 0]
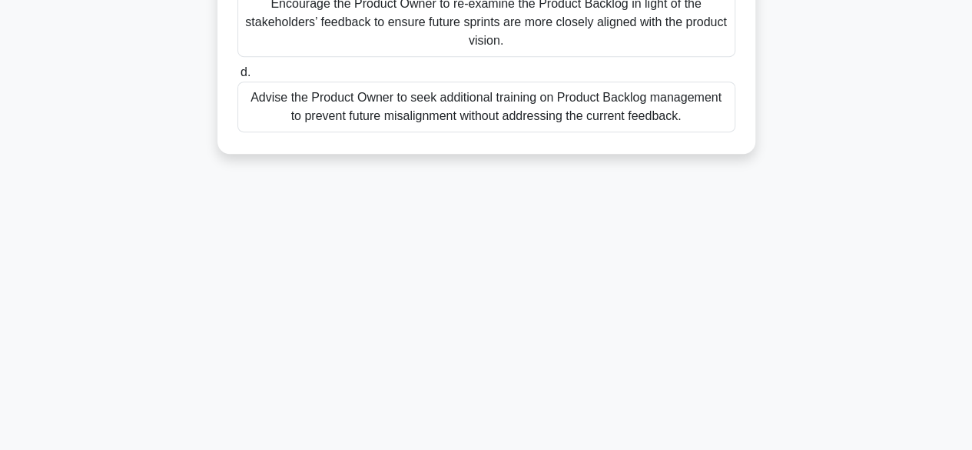
drag, startPoint x: 237, startPoint y: 111, endPoint x: 727, endPoint y: 486, distance: 616.8
click at [727, 449] on html "Go Premium Dhivakeren Profile" at bounding box center [486, 35] width 972 height 830
copy div "In the sprint review meeting, stakeholders give feedback that the latest sprint…"
click at [367, 196] on div "8:56 Stop PSM I Intermediate 4/10 In the sprint review meeting, stakeholders gi…" at bounding box center [486, 59] width 876 height 769
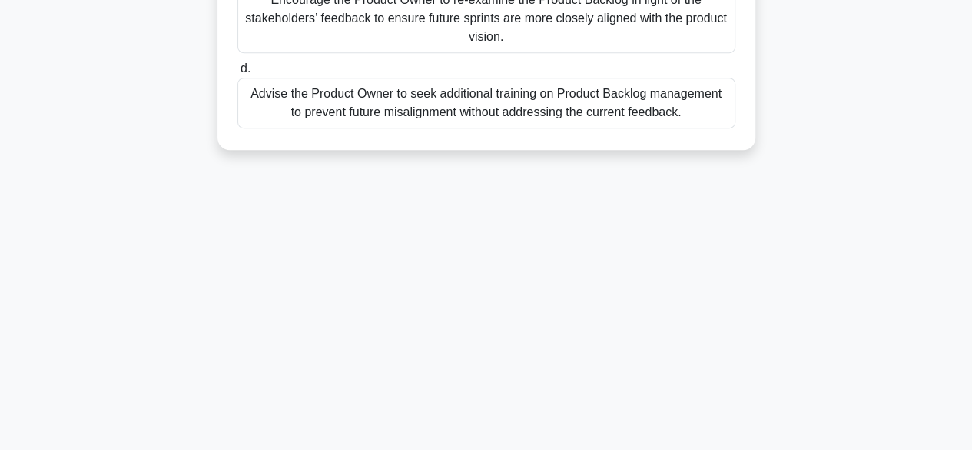
click at [423, 11] on div "Encourage the Product Owner to re-examine the Product Backlog in light of the s…" at bounding box center [486, 18] width 498 height 69
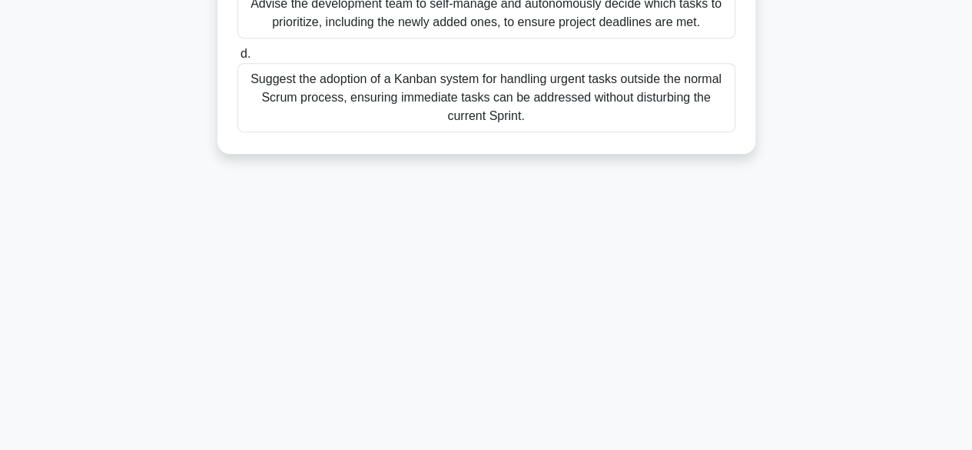
drag, startPoint x: 236, startPoint y: 115, endPoint x: 709, endPoint y: 483, distance: 599.1
click at [709, 449] on html "Go Premium Dhivakeren Profile" at bounding box center [486, 35] width 972 height 830
copy div "In the middle of a Sprint, the Product Owner is constantly adding new tasks to …"
click at [369, 260] on div "8:34 Stop PSM I Intermediate 5/10 In the middle of a Sprint, the Product Owner …" at bounding box center [486, 59] width 876 height 769
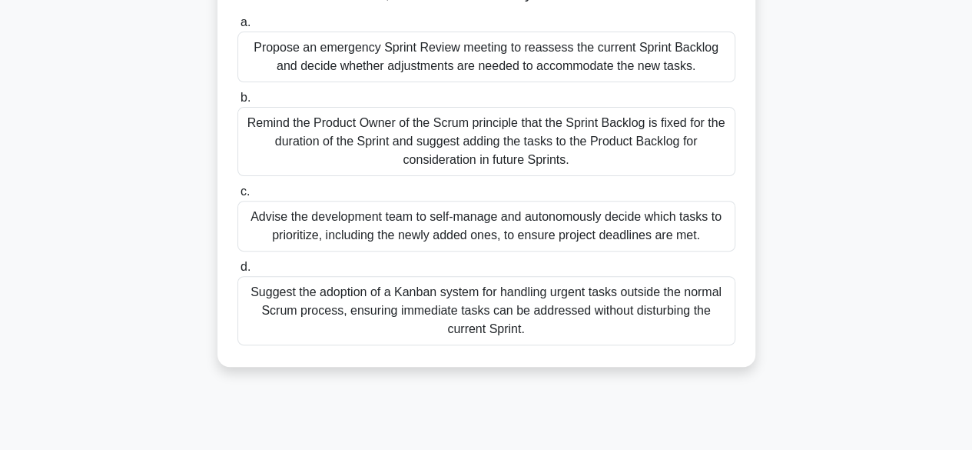
scroll to position [160, 0]
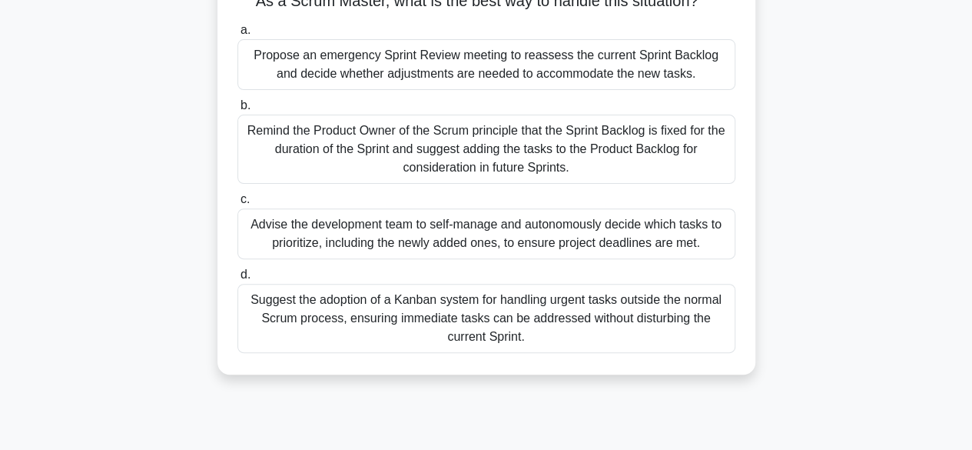
click at [128, 393] on div "In the middle of a Sprint, the Product Owner is constantly adding new tasks to …" at bounding box center [486, 161] width 876 height 463
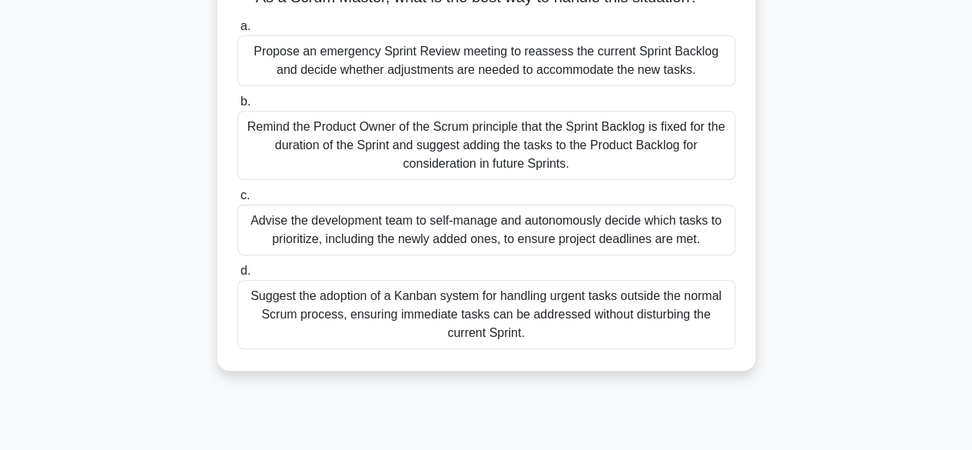
click at [275, 158] on div "Remind the Product Owner of the Scrum principle that the Sprint Backlog is fixe…" at bounding box center [486, 145] width 498 height 69
click at [237, 107] on input "b. Remind the Product Owner of the Scrum principle that the Sprint Backlog is f…" at bounding box center [237, 102] width 0 height 10
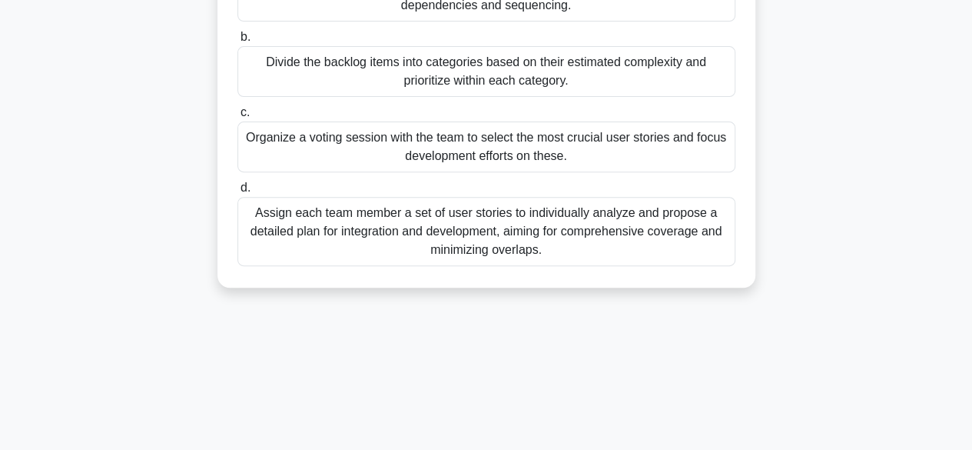
scroll to position [380, 0]
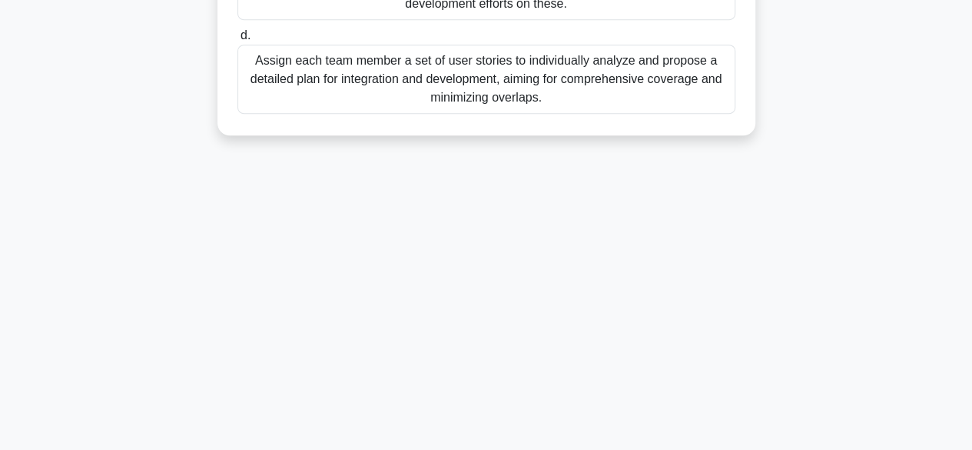
drag, startPoint x: 241, startPoint y: 121, endPoint x: 670, endPoint y: 485, distance: 562.7
click at [670, 449] on html "Go Premium Dhivakeren Profile" at bounding box center [486, 35] width 972 height 830
copy div "During a product backlog refinement session, the team cannot see a logical prog…"
click at [435, 234] on div "8:20 Stop PSM I Intermediate 6/10 During a product backlog refinement session, …" at bounding box center [486, 59] width 876 height 769
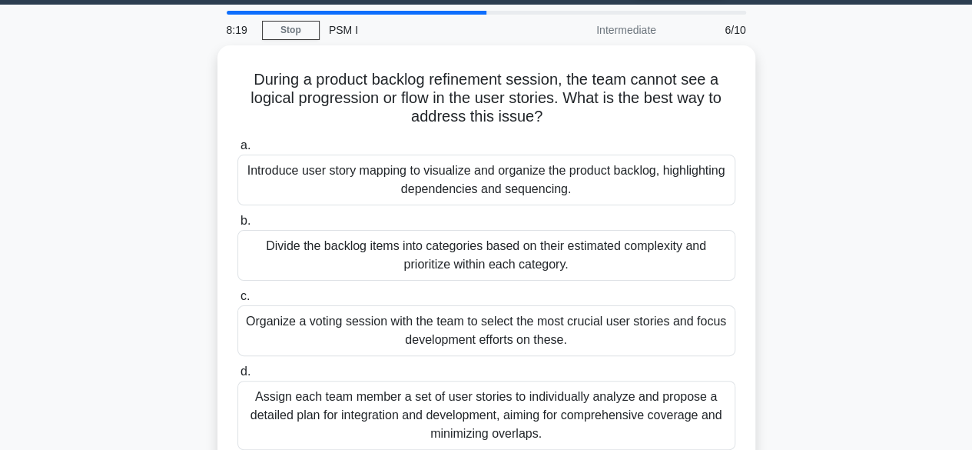
scroll to position [44, 0]
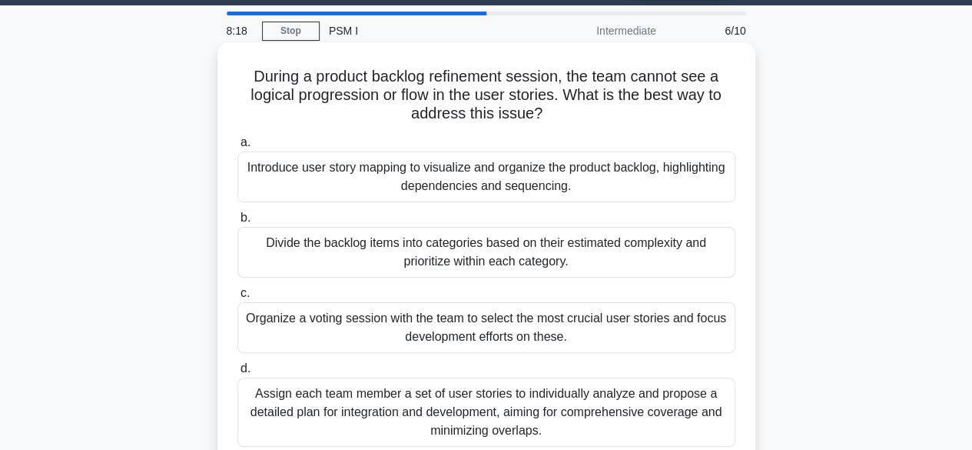
click at [357, 188] on div "Introduce user story mapping to visualize and organize the product backlog, hig…" at bounding box center [486, 176] width 498 height 51
click at [237, 148] on input "a. Introduce user story mapping to visualize and organize the product backlog, …" at bounding box center [237, 143] width 0 height 10
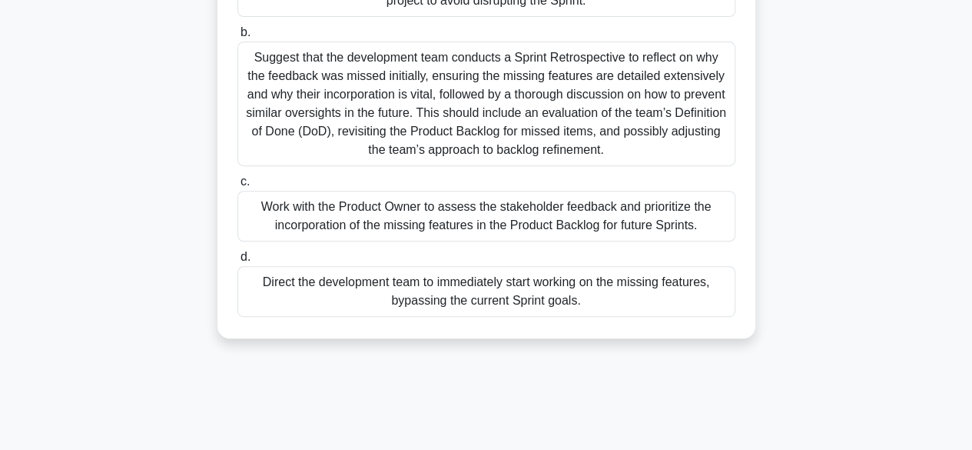
scroll to position [380, 0]
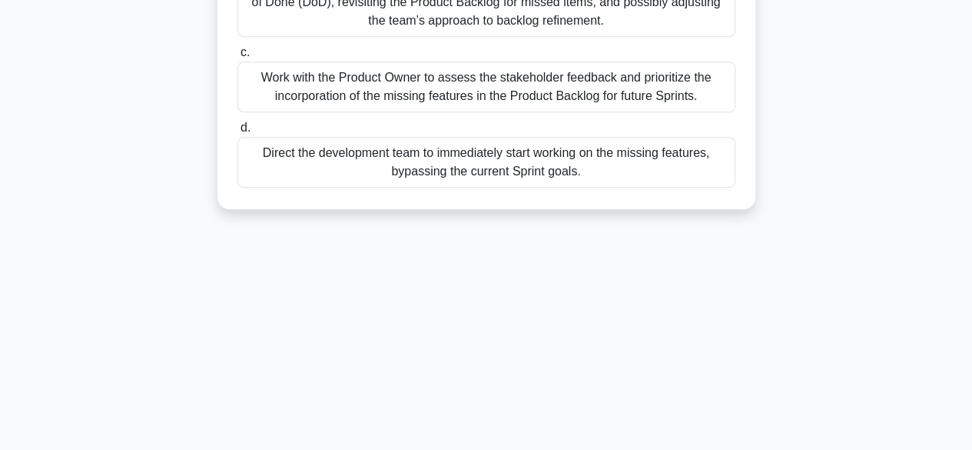
drag, startPoint x: 264, startPoint y: 118, endPoint x: 672, endPoint y: 486, distance: 549.0
click at [672, 449] on html "Go Premium Dhivakeren Profile" at bounding box center [486, 35] width 972 height 830
copy div "In an incremental development project for a web application, stakeholder feedba…"
click at [372, 262] on div "8:05 Stop PSM I Intermediate 7/10 In an incremental development project for a w…" at bounding box center [486, 59] width 876 height 769
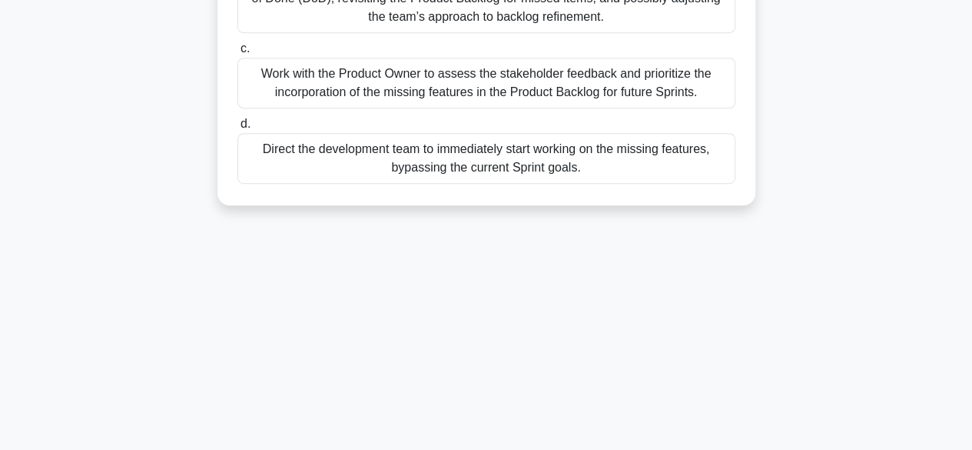
click at [264, 95] on div "Work with the Product Owner to assess the stakeholder feedback and prioritize t…" at bounding box center [486, 83] width 498 height 51
click at [237, 54] on input "c. Work with the Product Owner to assess the stakeholder feedback and prioritiz…" at bounding box center [237, 49] width 0 height 10
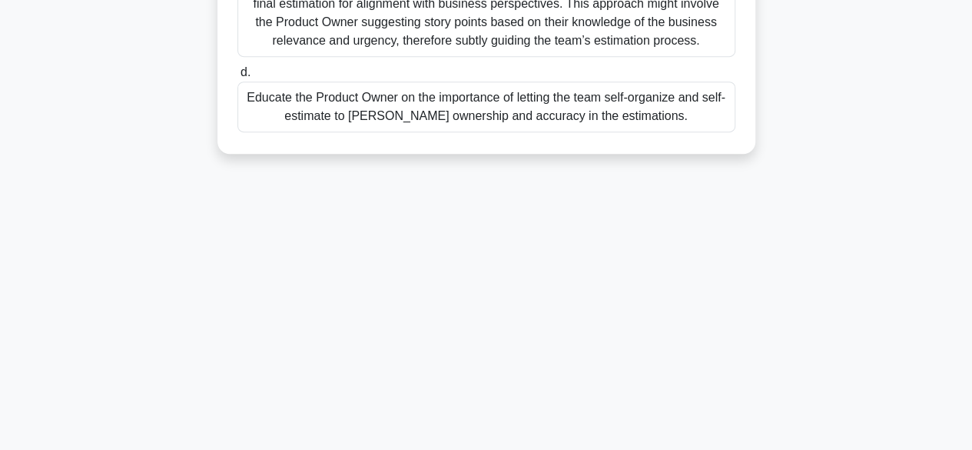
drag, startPoint x: 249, startPoint y: 116, endPoint x: 769, endPoint y: 478, distance: 633.2
click at [769, 449] on html "Go Premium Dhivakeren Profile" at bounding box center [486, 35] width 972 height 830
copy div "You are the Scrum Master in a team where the Product Owner often influences the…"
click at [453, 260] on div "7:52 Stop PSM I Advanced 8/10 You are the Scrum Master in a team where the Prod…" at bounding box center [486, 59] width 876 height 769
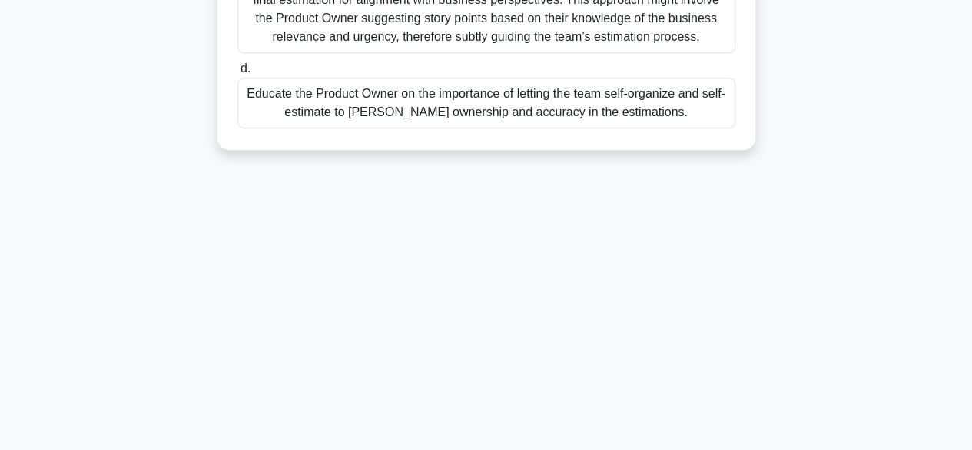
click at [277, 112] on div "Educate the Product Owner on the importance of letting the team self-organize a…" at bounding box center [486, 103] width 498 height 51
click at [237, 74] on input "d. Educate the Product Owner on the importance of letting the team self-organiz…" at bounding box center [237, 69] width 0 height 10
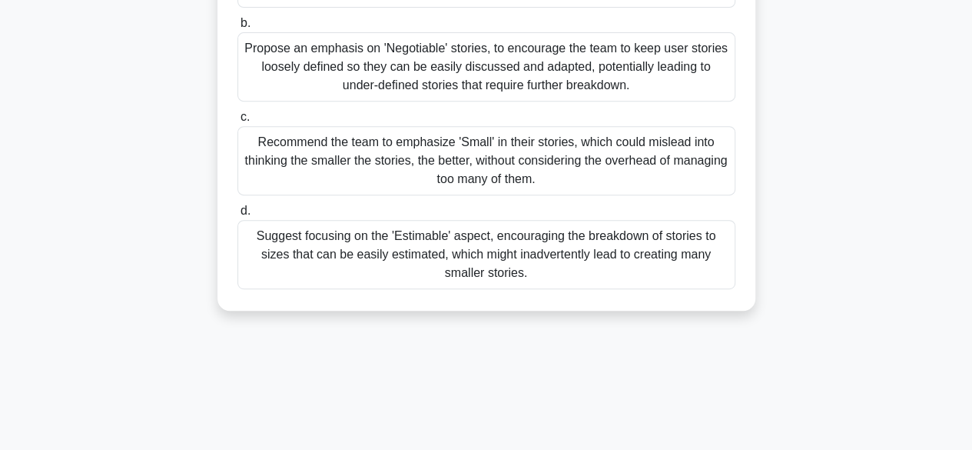
scroll to position [283, 0]
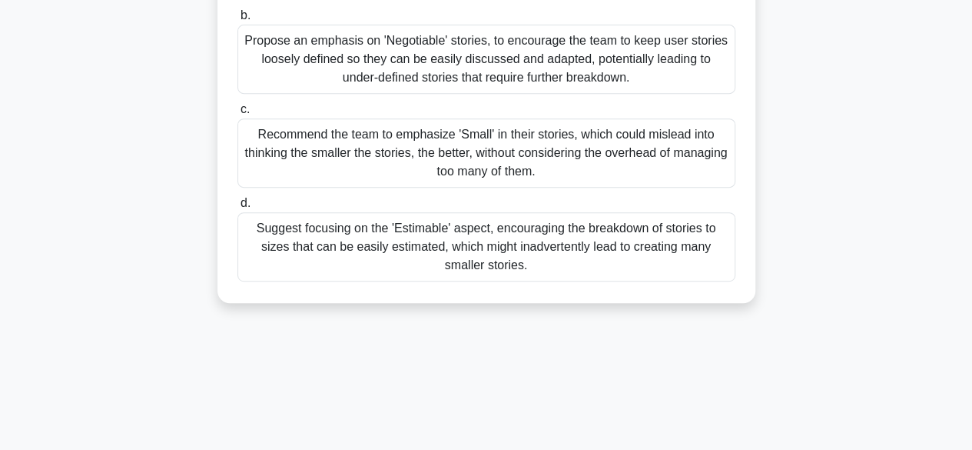
click at [426, 246] on div "Suggest focusing on the 'Estimable' aspect, encouraging the breakdown of storie…" at bounding box center [486, 246] width 498 height 69
click at [237, 208] on input "d. Suggest focusing on the 'Estimable' aspect, encouraging the breakdown of sto…" at bounding box center [237, 203] width 0 height 10
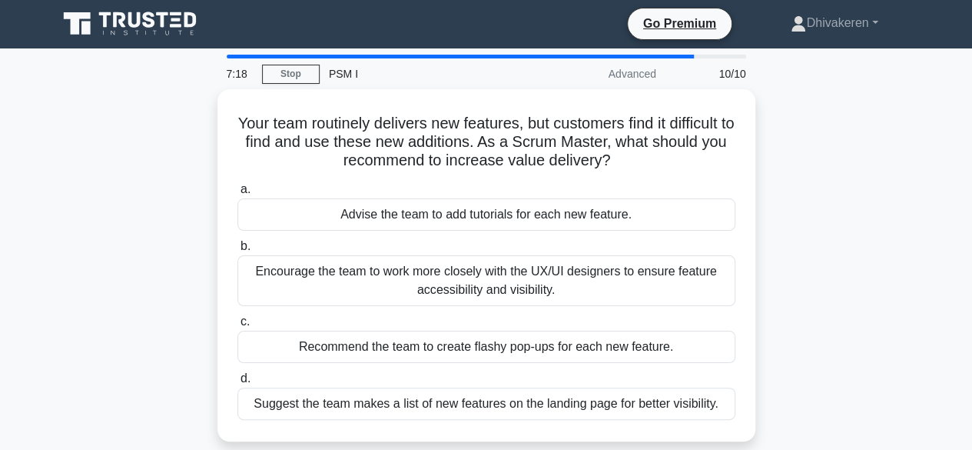
scroll to position [0, 0]
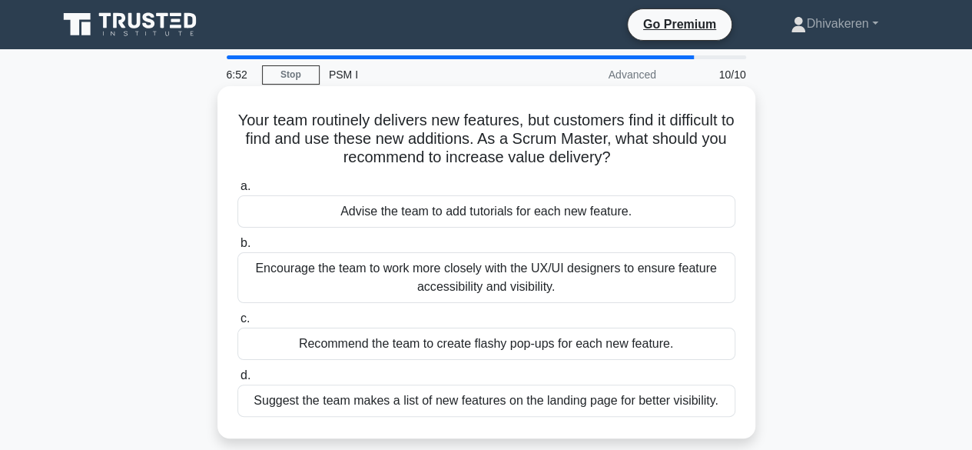
click at [548, 402] on div "Suggest the team makes a list of new features on the landing page for better vi…" at bounding box center [486, 400] width 498 height 32
click at [237, 380] on input "d. Suggest the team makes a list of new features on the landing page for better…" at bounding box center [237, 375] width 0 height 10
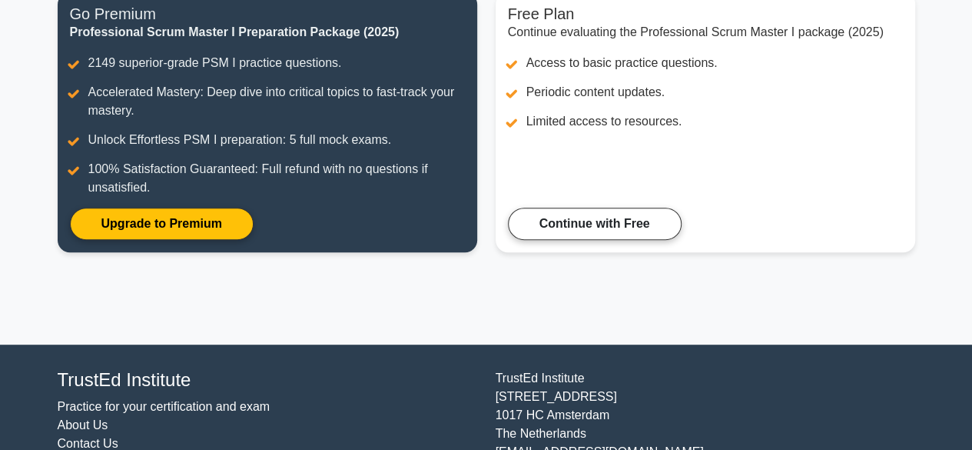
scroll to position [281, 0]
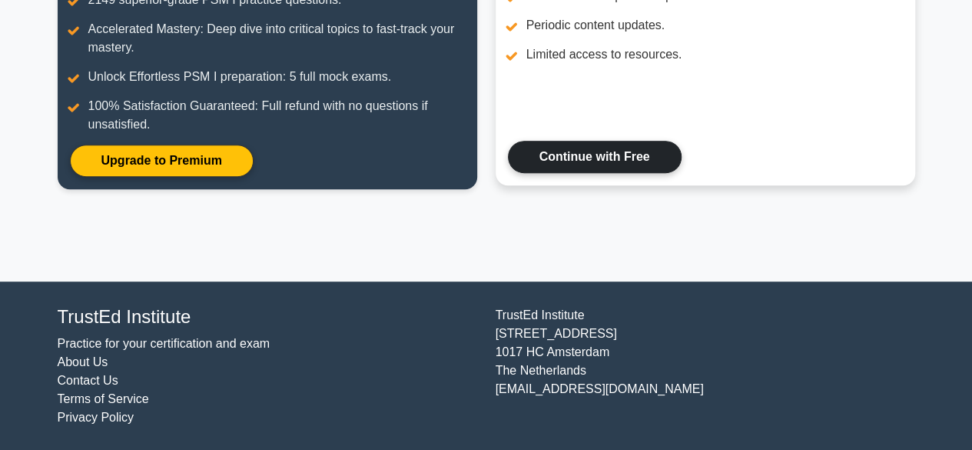
click at [588, 160] on link "Continue with Free" at bounding box center [595, 157] width 174 height 32
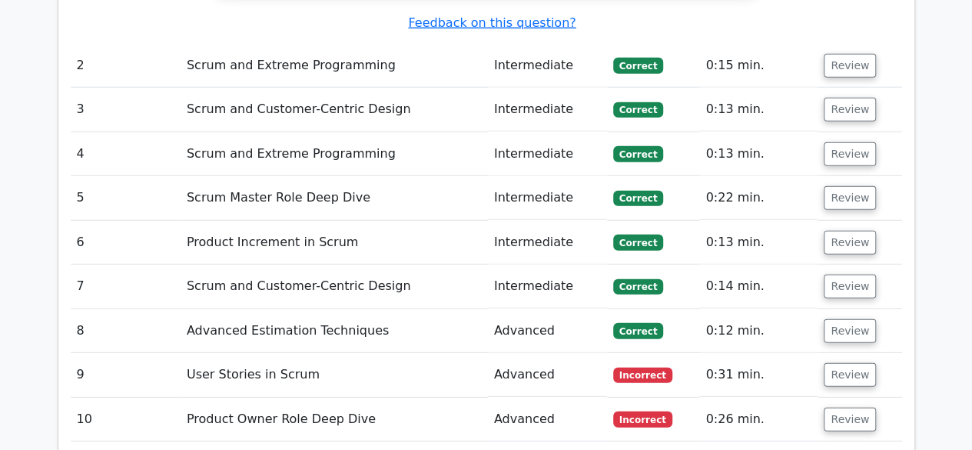
scroll to position [2119, 0]
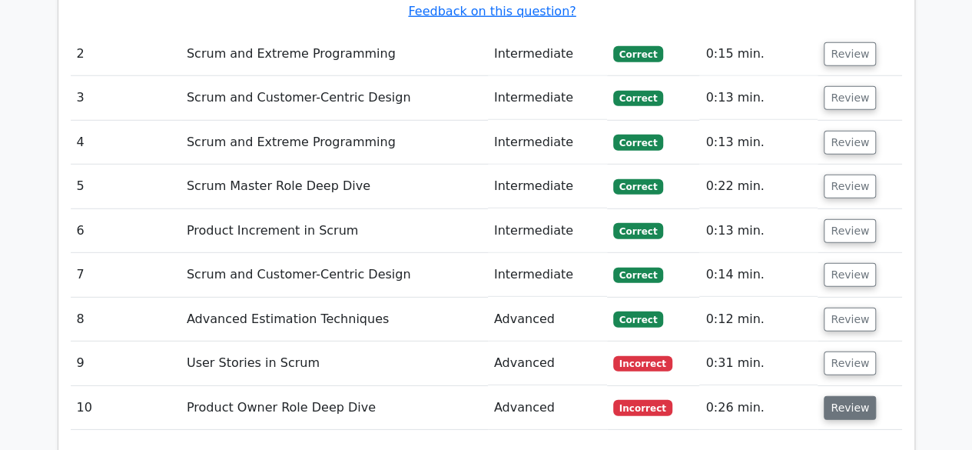
click at [853, 396] on button "Review" at bounding box center [850, 408] width 52 height 24
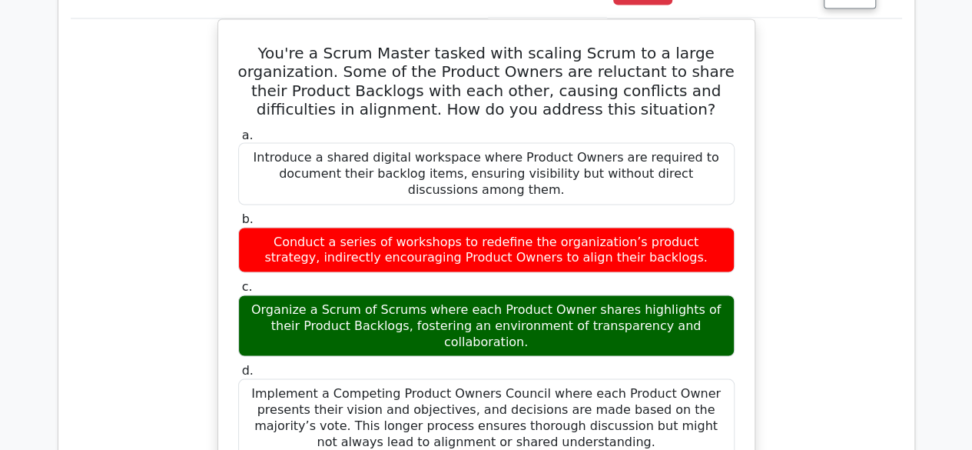
scroll to position [1411, 0]
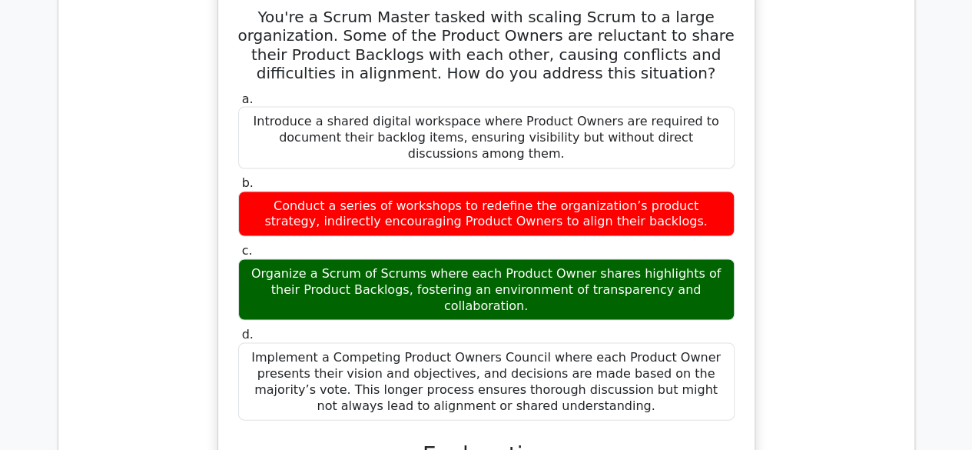
drag, startPoint x: 551, startPoint y: 330, endPoint x: 215, endPoint y: 12, distance: 463.1
click at [215, 12] on div "You're a Scrum Master tasked with scaling Scrum to a large organization. Some o…" at bounding box center [487, 343] width 832 height 723
copy div "Loremip Dolorsit amet cons adipi, elitsed doeiusmod tem incididuntut la etdolor…"
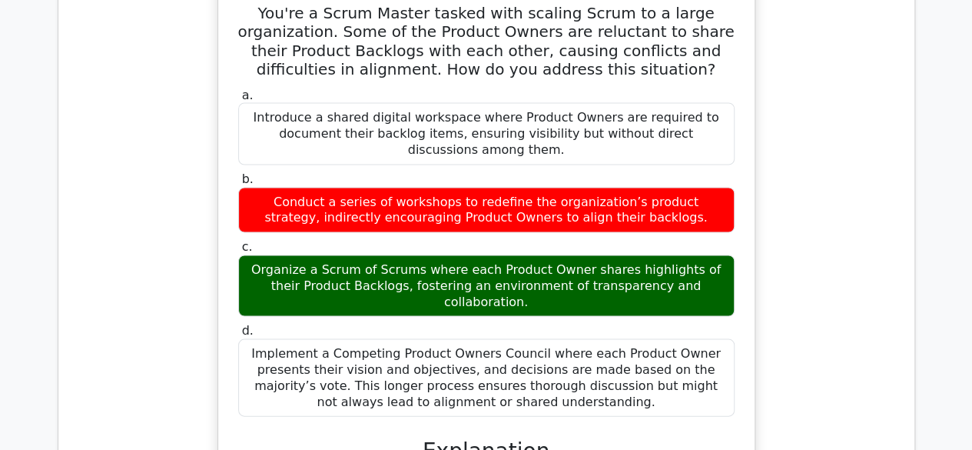
click at [575, 338] on div "Implement a Competing Product Owners Council where each Product Owner presents …" at bounding box center [486, 377] width 496 height 78
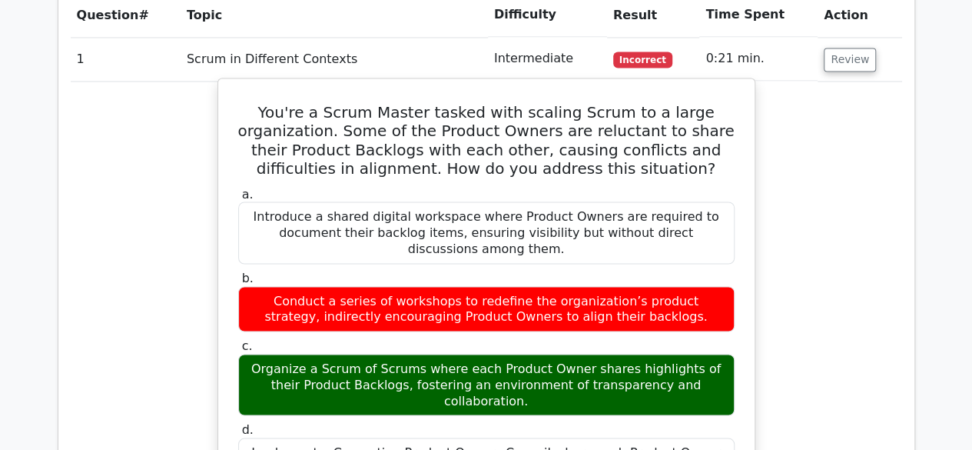
scroll to position [1310, 0]
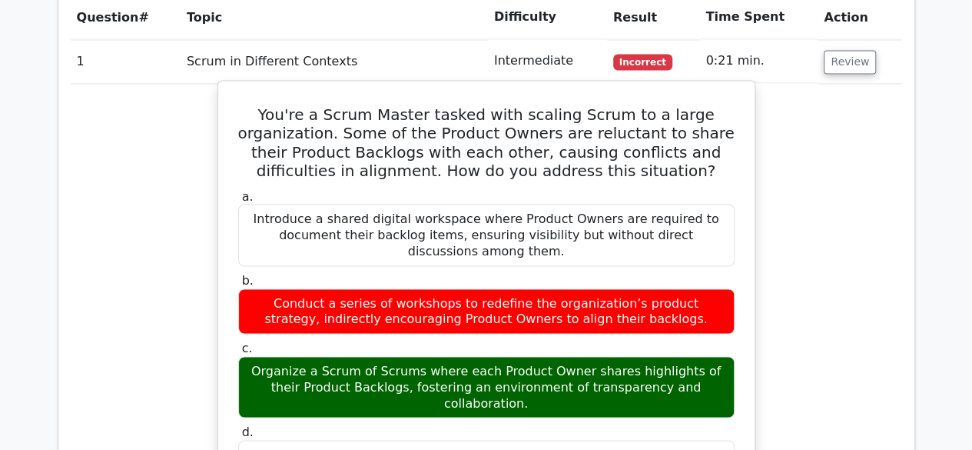
drag, startPoint x: 570, startPoint y: 326, endPoint x: 280, endPoint y: 71, distance: 386.1
click at [280, 87] on div "You're a Scrum Master tasked with scaling Scrum to a large organization. Some o…" at bounding box center [486, 432] width 524 height 691
copy div "Lor'ip d Sitam Consec adipis elit seddoei Tempo in u labor etdoloremagn. Aliq e…"
click at [314, 272] on label "b. Conduct a series of workshops to redefine the organization’s product strateg…" at bounding box center [486, 302] width 496 height 61
